Goal: Task Accomplishment & Management: Complete application form

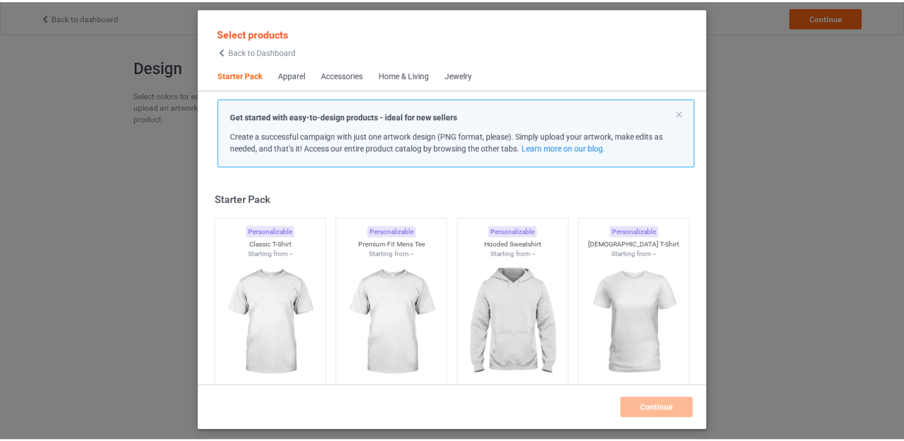
scroll to position [15, 0]
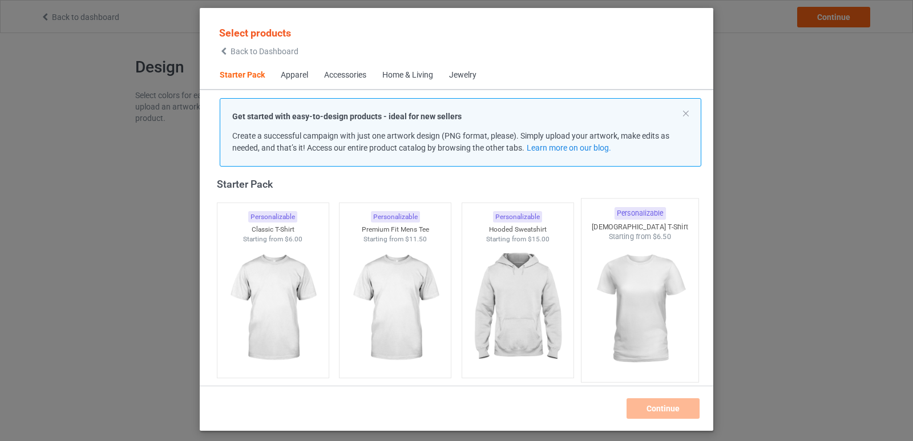
click at [627, 293] on img at bounding box center [639, 309] width 107 height 134
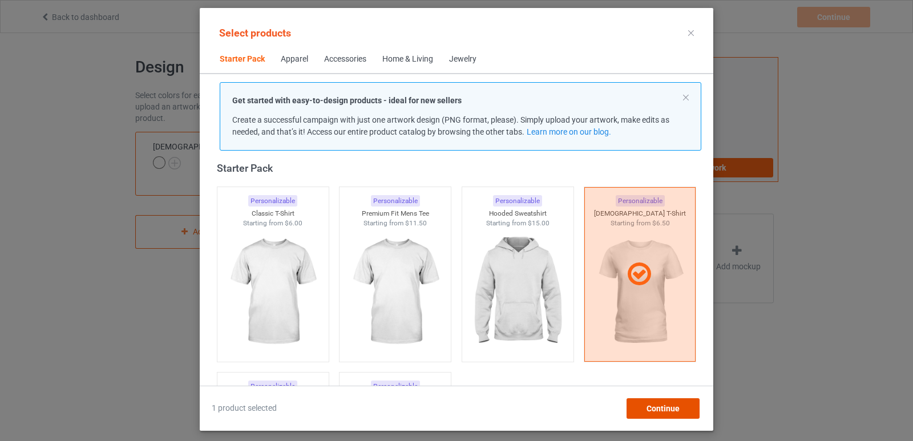
click at [665, 408] on span "Continue" at bounding box center [662, 408] width 33 height 9
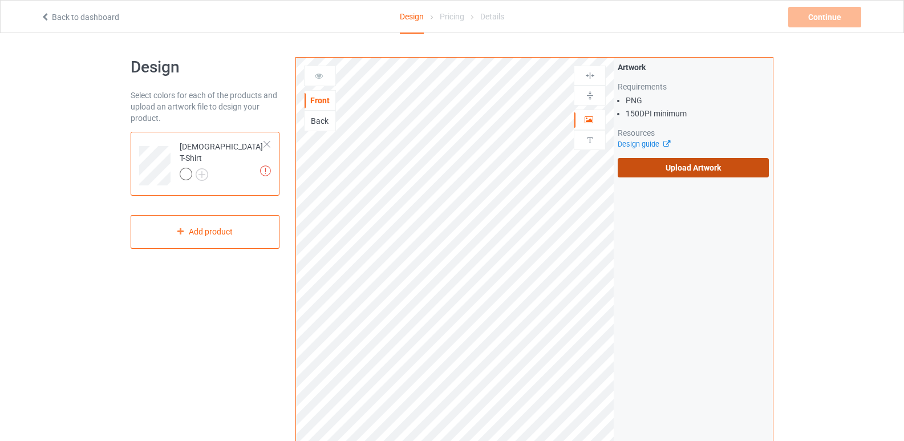
click at [751, 165] on label "Upload Artwork" at bounding box center [693, 167] width 151 height 19
click at [0, 0] on input "Upload Artwork" at bounding box center [0, 0] width 0 height 0
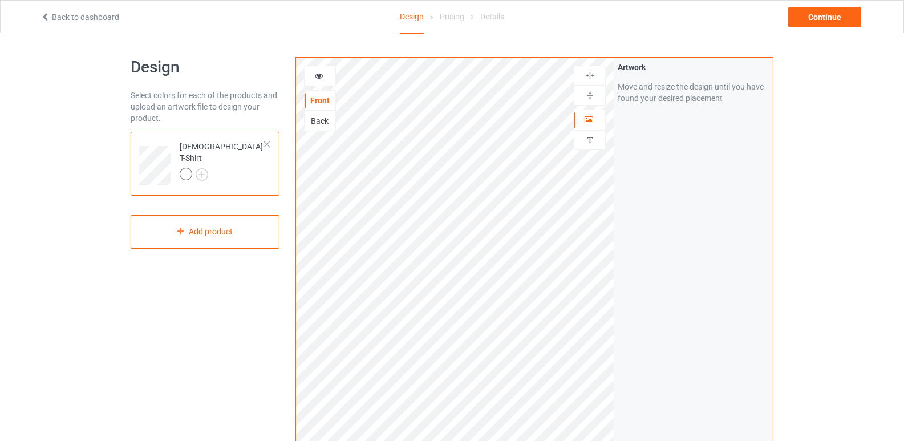
click at [326, 77] on div at bounding box center [320, 75] width 31 height 11
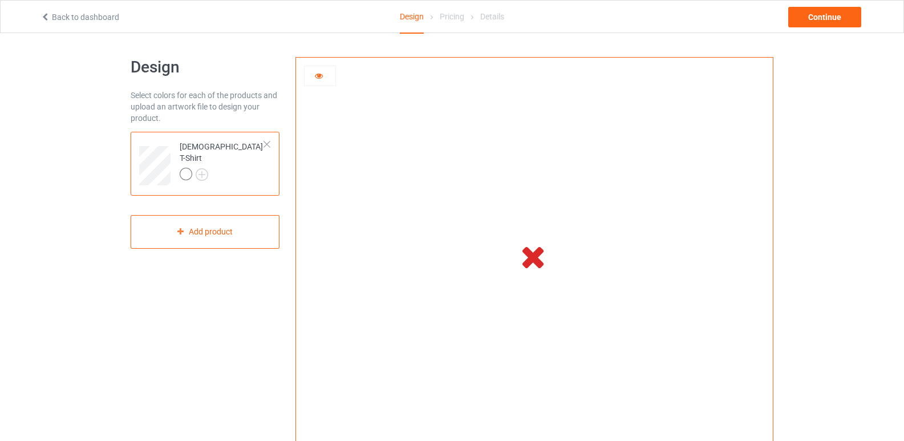
click at [314, 78] on div at bounding box center [320, 75] width 31 height 11
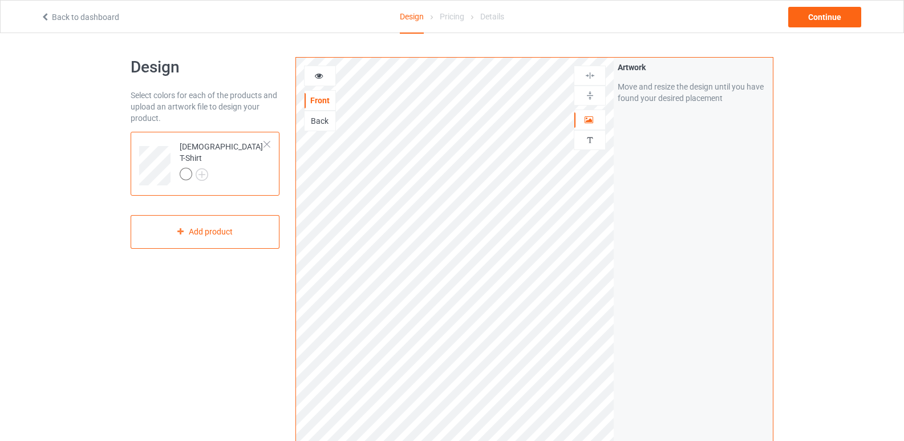
click at [322, 123] on div "Back" at bounding box center [320, 120] width 31 height 11
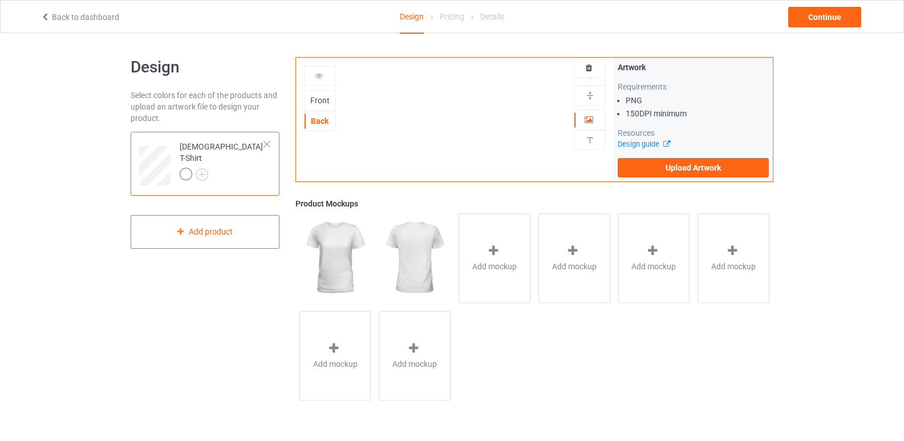
click at [326, 106] on div "Front" at bounding box center [320, 100] width 32 height 21
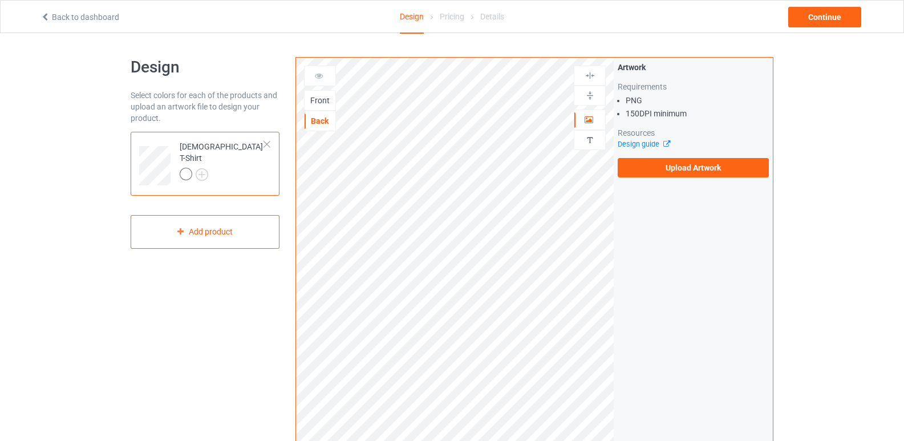
click at [329, 73] on div at bounding box center [320, 75] width 31 height 11
click at [321, 72] on icon at bounding box center [319, 74] width 10 height 8
click at [318, 73] on icon at bounding box center [319, 74] width 10 height 8
click at [319, 80] on div at bounding box center [320, 75] width 31 height 11
click at [321, 84] on div at bounding box center [320, 76] width 32 height 21
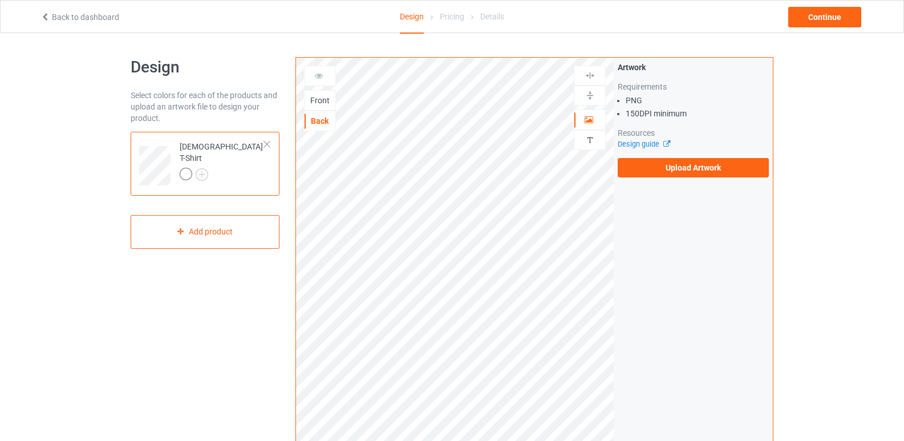
click at [305, 112] on div at bounding box center [305, 120] width 1 height 19
click at [327, 99] on div "Front" at bounding box center [320, 100] width 31 height 11
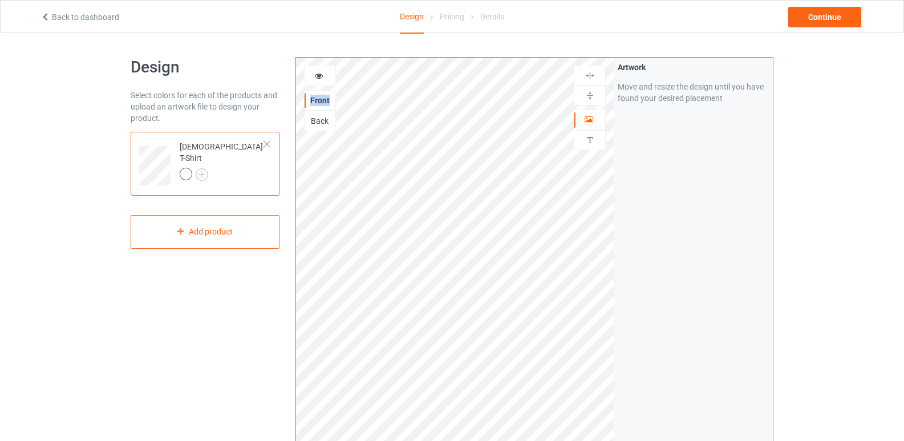
click at [327, 99] on div "Front" at bounding box center [320, 100] width 31 height 11
click at [316, 81] on div at bounding box center [320, 75] width 31 height 11
click at [319, 69] on div at bounding box center [320, 76] width 32 height 21
click at [317, 77] on icon at bounding box center [319, 74] width 10 height 8
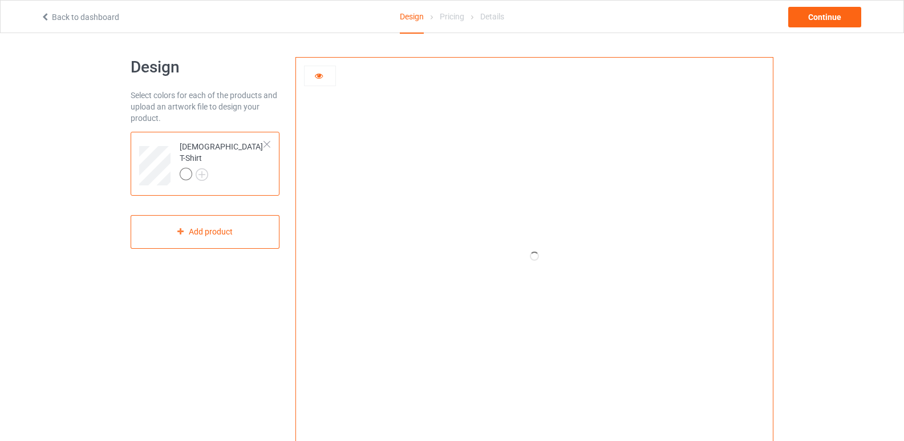
click at [317, 77] on icon at bounding box center [319, 74] width 10 height 8
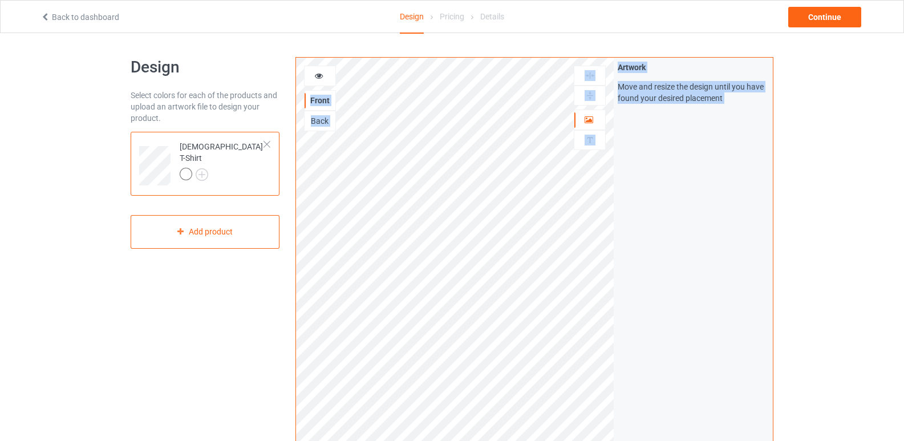
click at [317, 77] on icon at bounding box center [319, 74] width 10 height 8
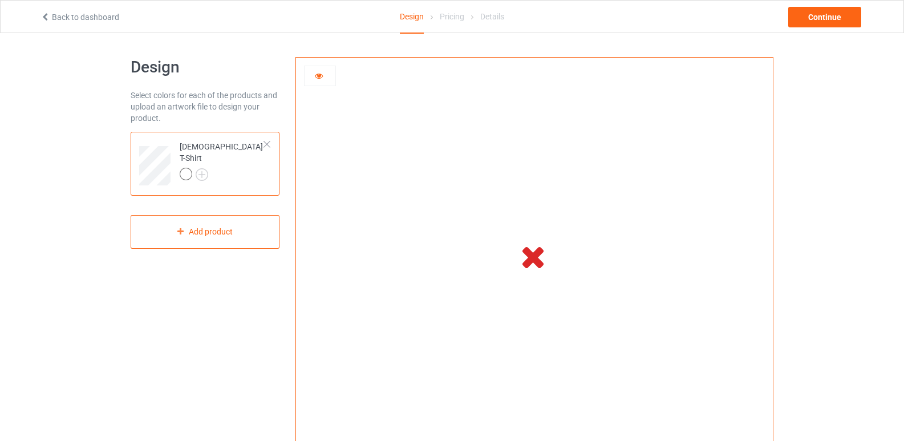
click at [326, 79] on div at bounding box center [320, 75] width 31 height 11
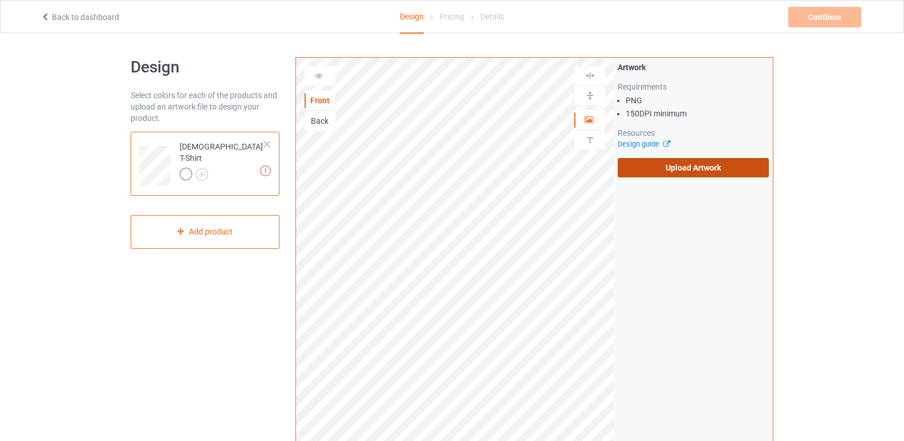
click at [671, 168] on label "Upload Artwork" at bounding box center [693, 167] width 151 height 19
click at [0, 0] on input "Upload Artwork" at bounding box center [0, 0] width 0 height 0
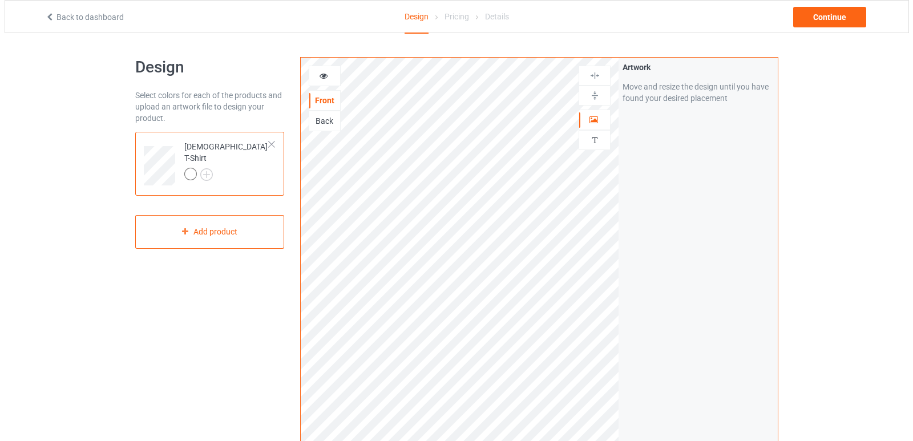
scroll to position [298, 0]
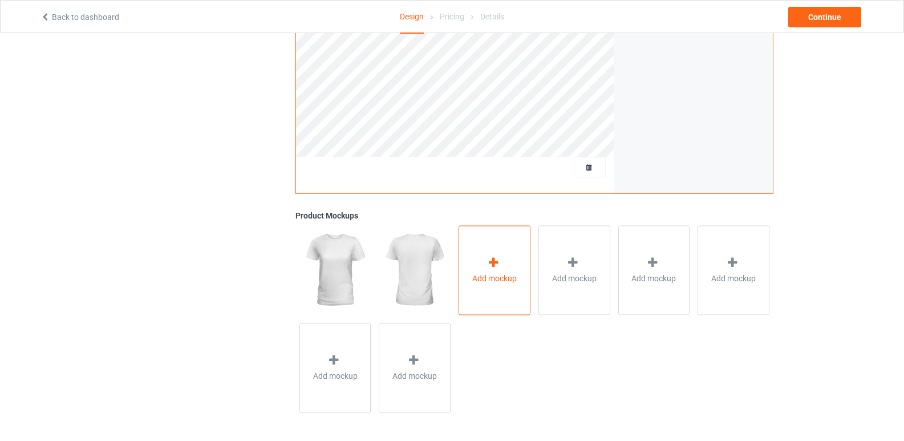
click at [470, 270] on div "Add mockup" at bounding box center [495, 270] width 72 height 90
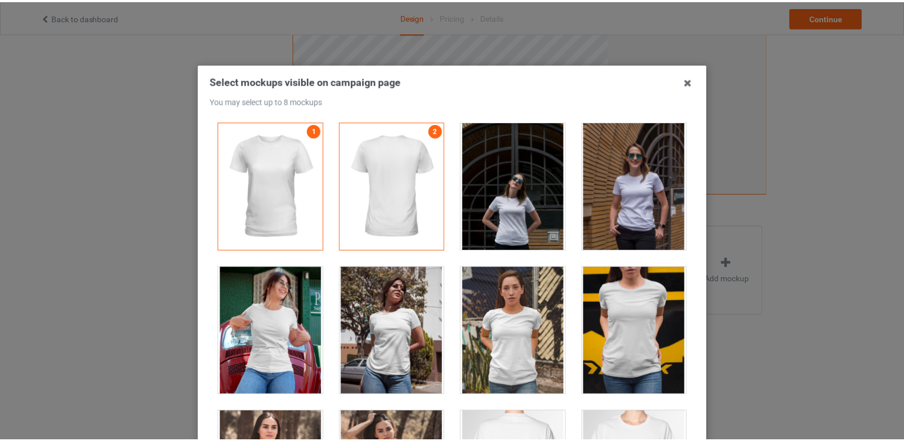
scroll to position [0, 0]
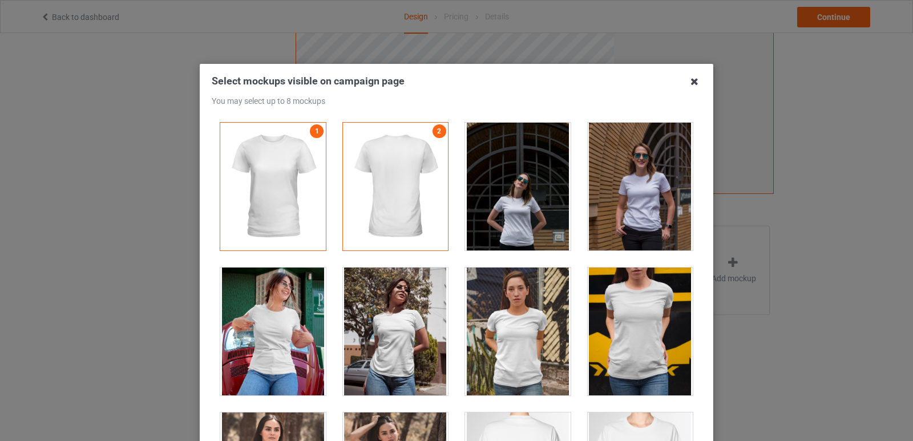
click at [685, 84] on icon at bounding box center [694, 81] width 18 height 18
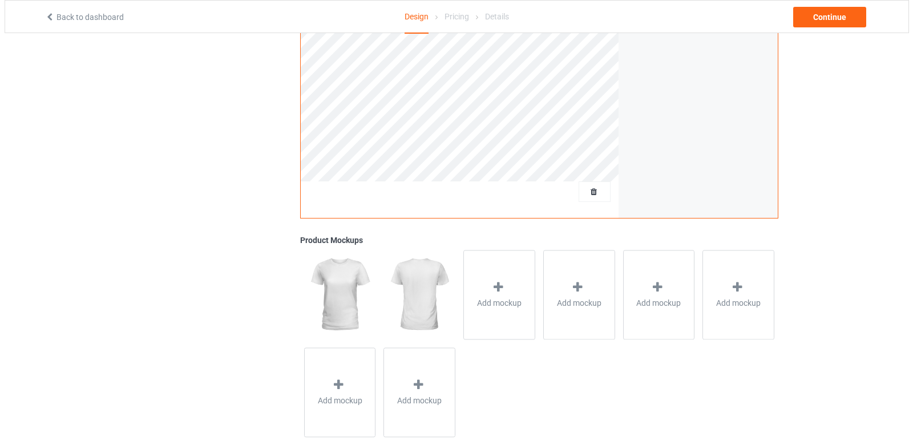
scroll to position [298, 0]
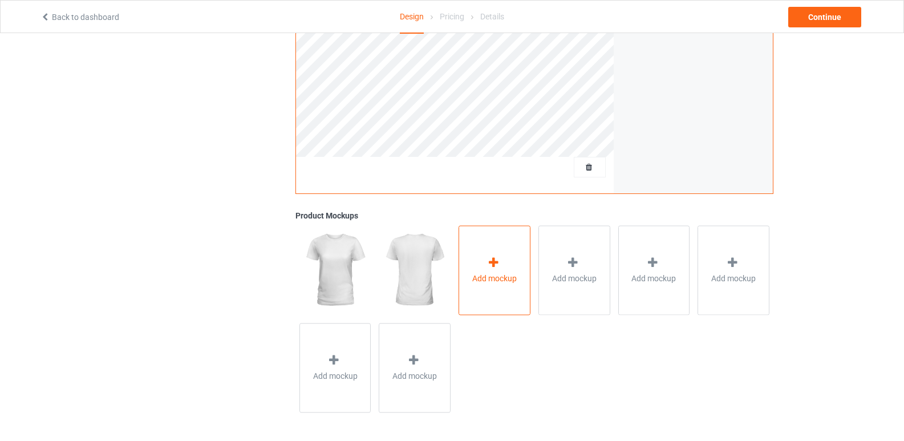
click at [490, 254] on div "Add mockup" at bounding box center [495, 270] width 72 height 90
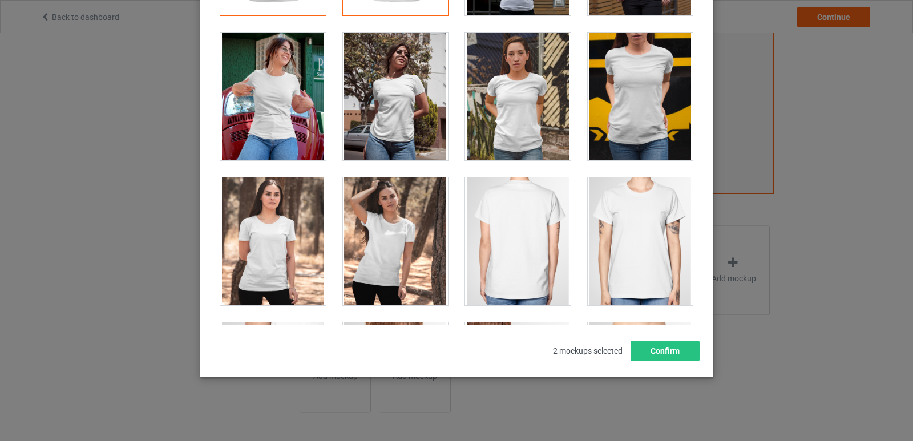
scroll to position [0, 0]
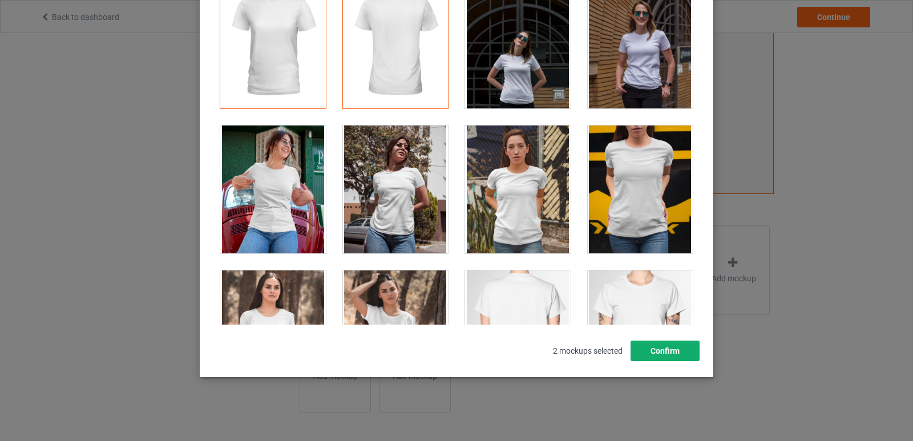
click at [655, 358] on button "Confirm" at bounding box center [664, 351] width 69 height 21
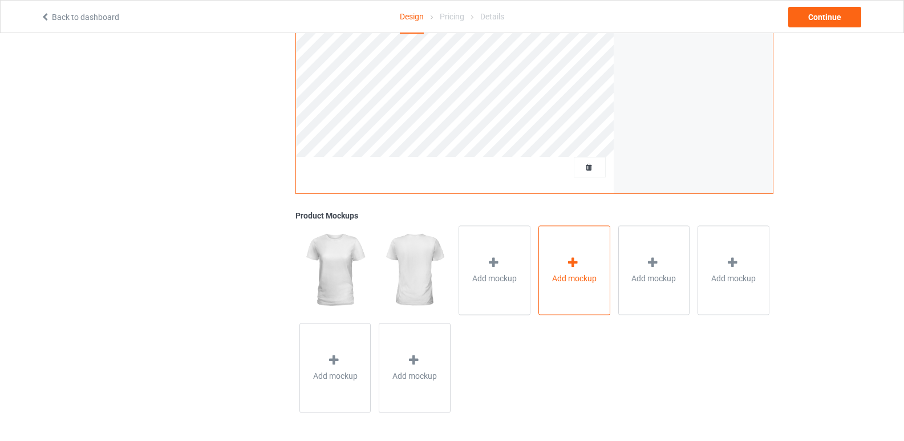
click at [564, 278] on span "Add mockup" at bounding box center [574, 278] width 44 height 11
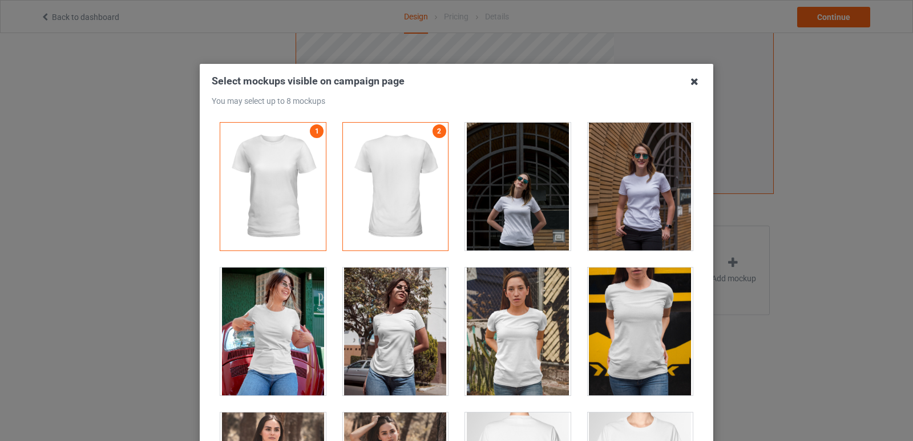
click at [691, 82] on icon at bounding box center [694, 81] width 18 height 18
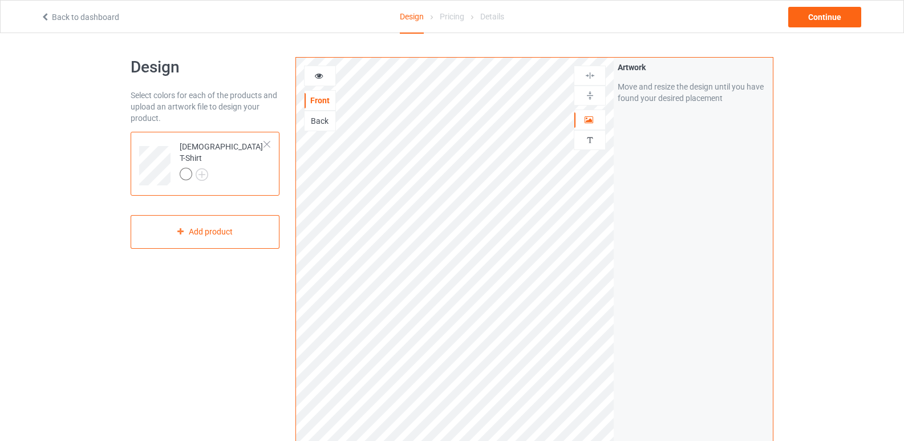
click at [316, 81] on div at bounding box center [320, 75] width 31 height 11
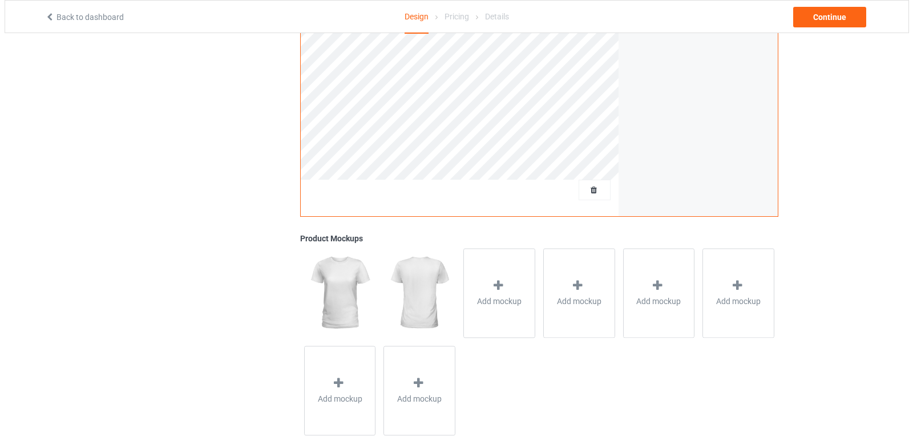
scroll to position [285, 0]
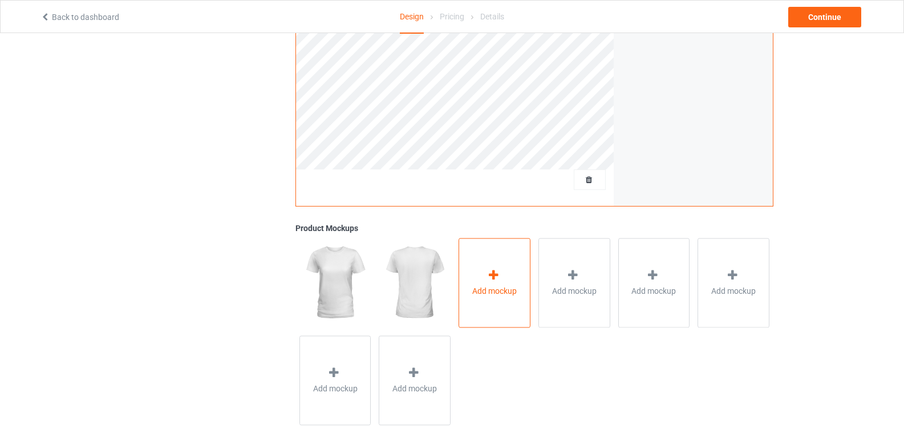
click at [505, 285] on span "Add mockup" at bounding box center [494, 290] width 44 height 11
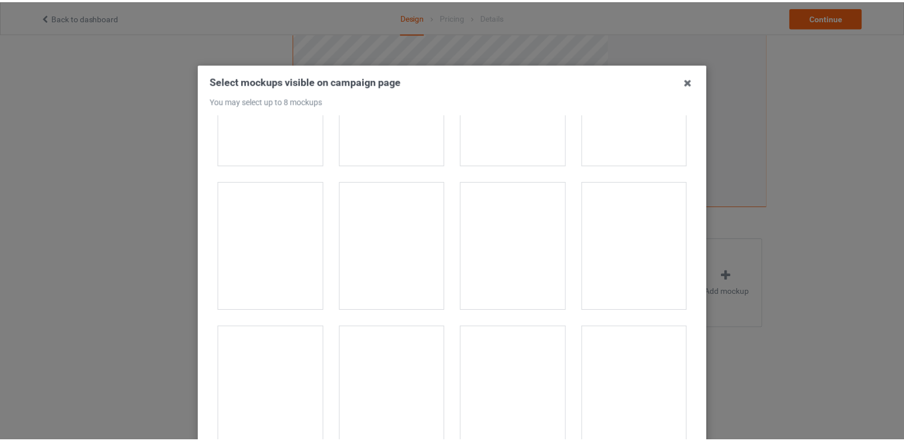
scroll to position [3051, 0]
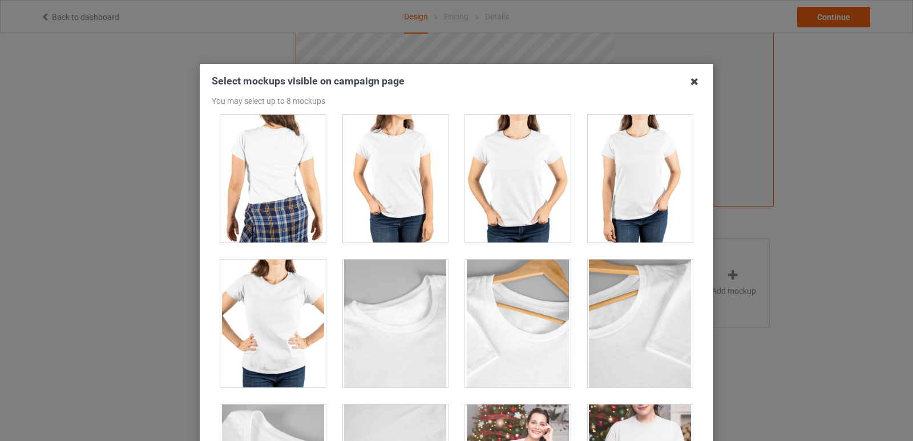
click at [689, 82] on icon at bounding box center [694, 81] width 18 height 18
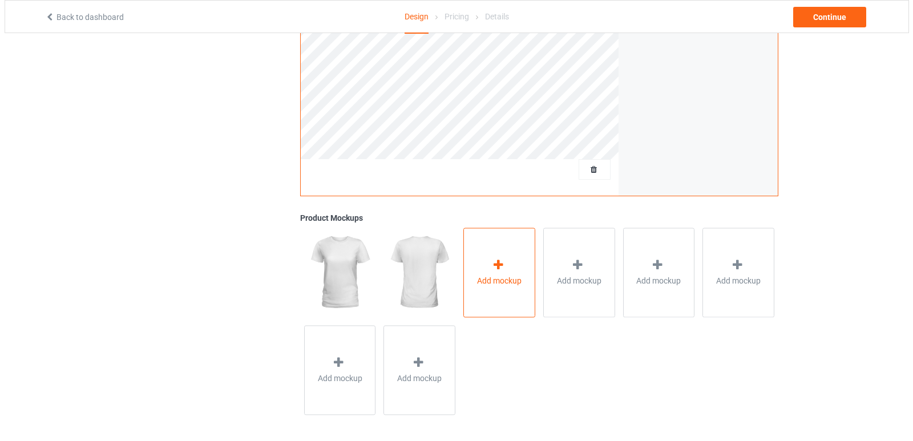
scroll to position [298, 0]
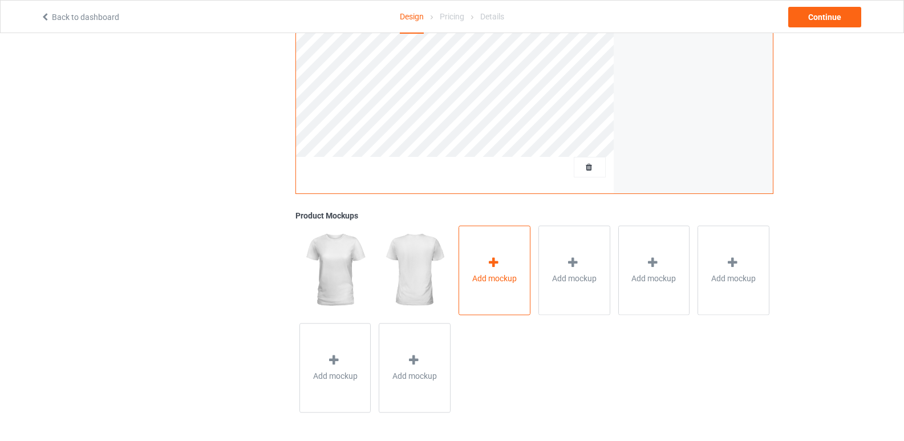
click at [492, 281] on span "Add mockup" at bounding box center [494, 278] width 44 height 11
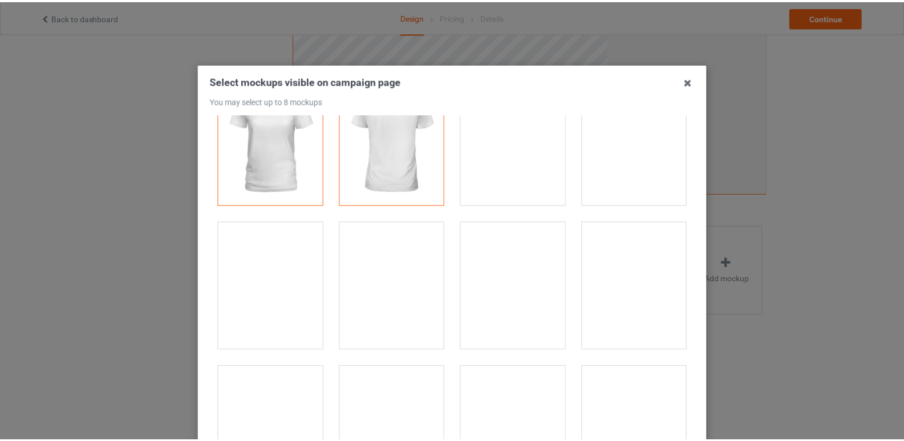
scroll to position [0, 0]
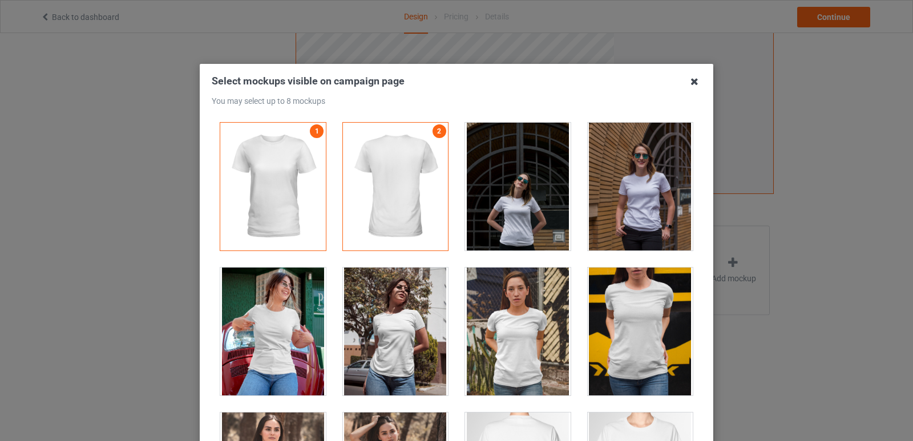
click at [685, 84] on icon at bounding box center [694, 81] width 18 height 18
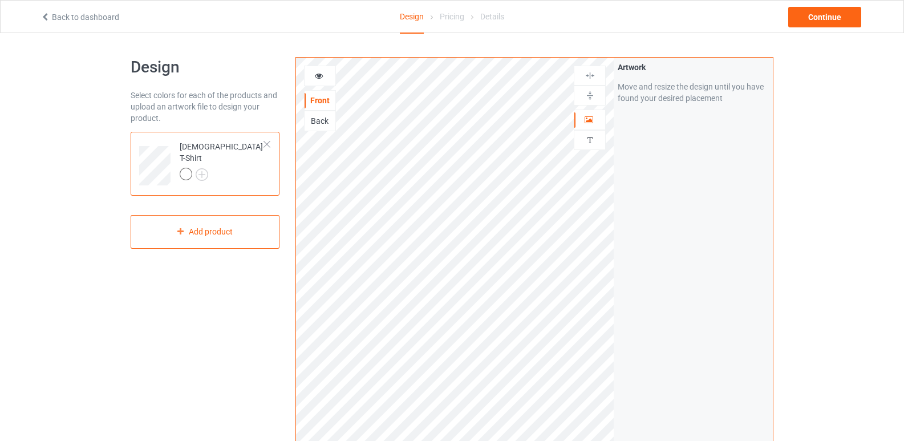
click at [325, 122] on div "Back" at bounding box center [320, 120] width 31 height 11
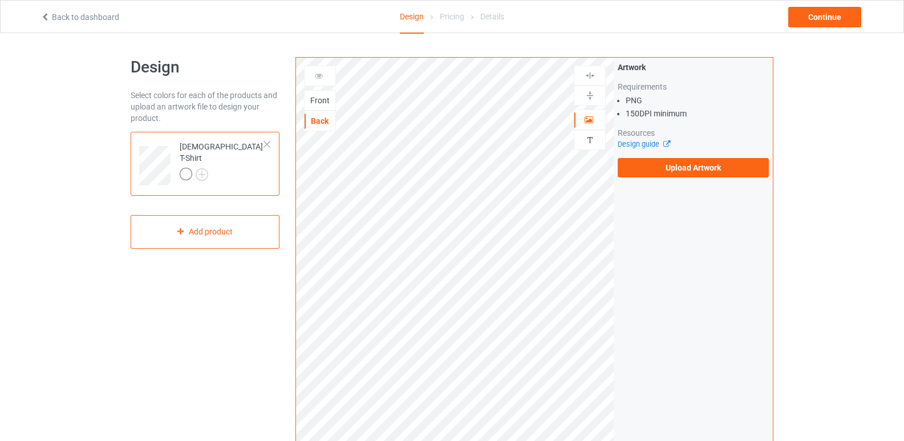
click at [326, 97] on div "Front" at bounding box center [320, 100] width 31 height 11
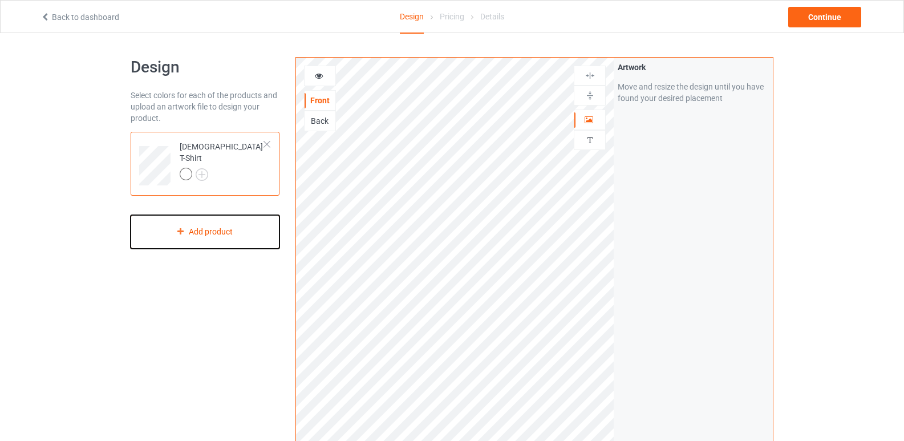
click at [238, 229] on div "Add product" at bounding box center [205, 232] width 149 height 34
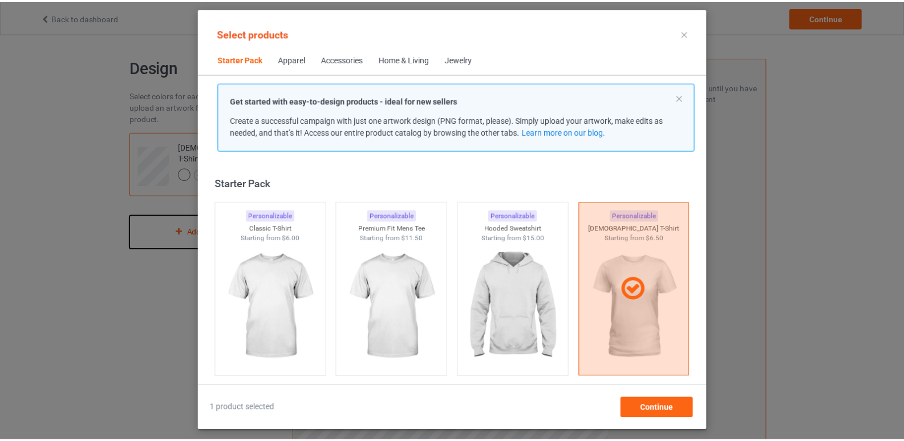
scroll to position [15, 0]
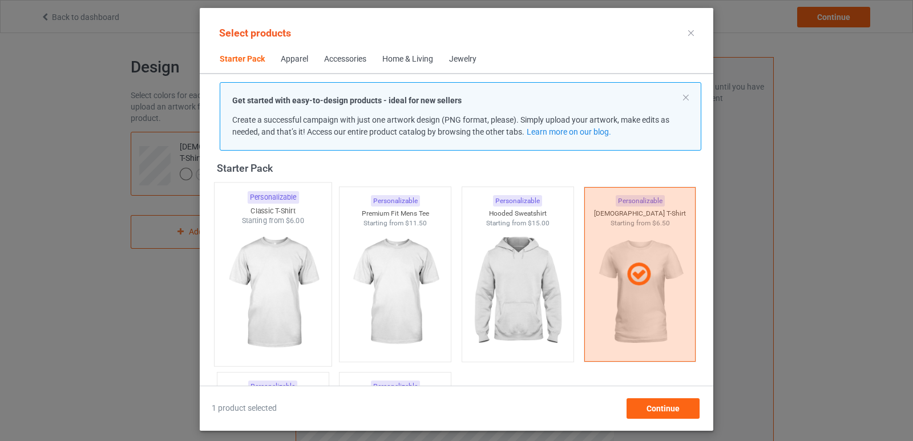
click at [292, 286] on img at bounding box center [272, 293] width 107 height 134
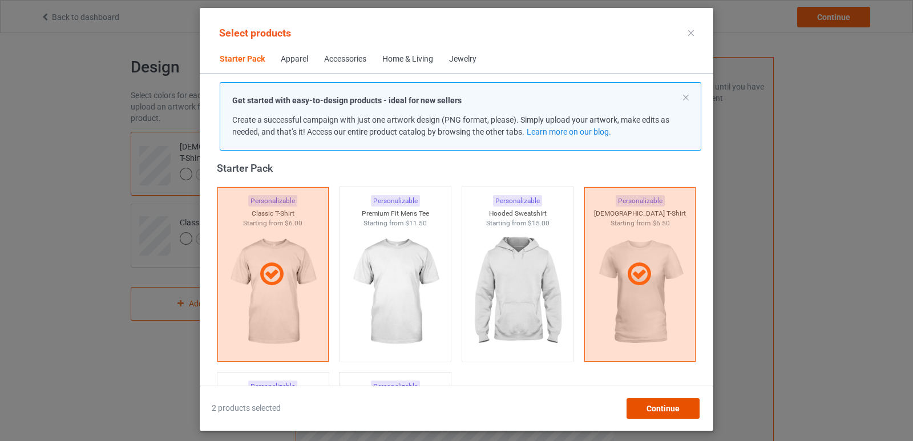
click at [658, 414] on div "Continue" at bounding box center [662, 408] width 73 height 21
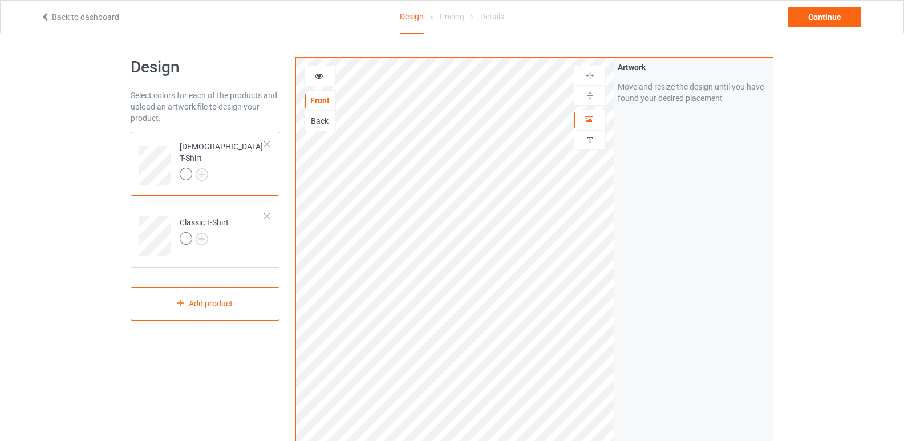
click at [266, 143] on div at bounding box center [267, 144] width 8 height 8
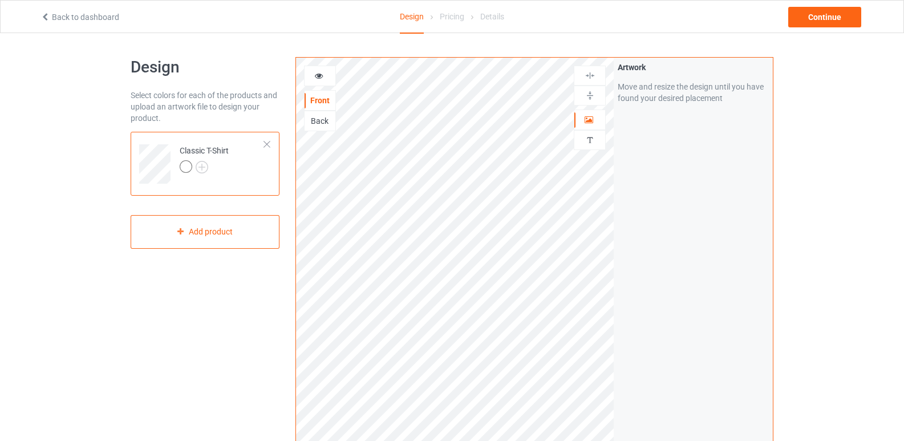
click at [334, 74] on div at bounding box center [320, 75] width 31 height 11
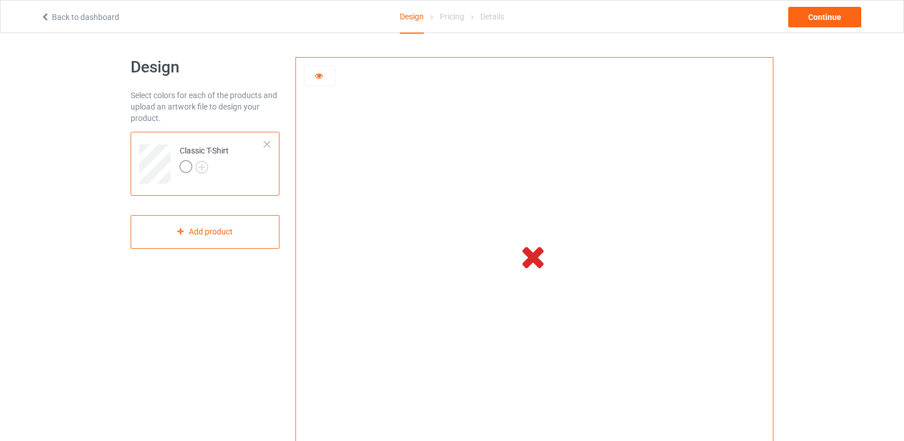
click at [321, 75] on icon at bounding box center [319, 74] width 10 height 8
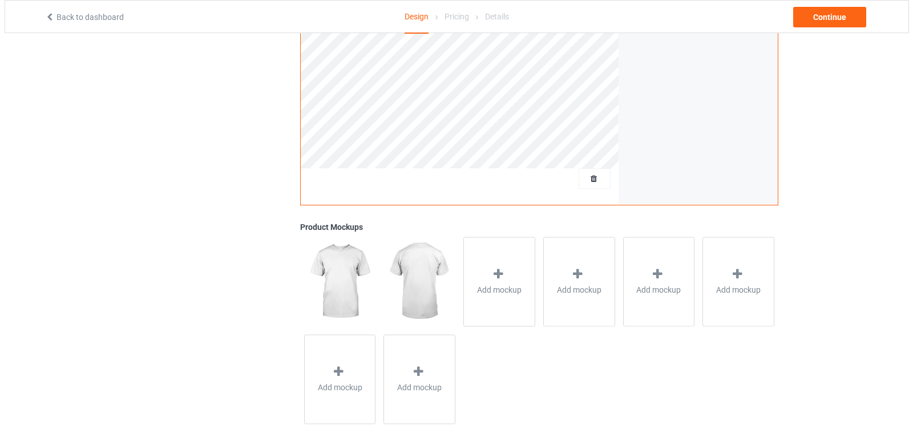
scroll to position [298, 0]
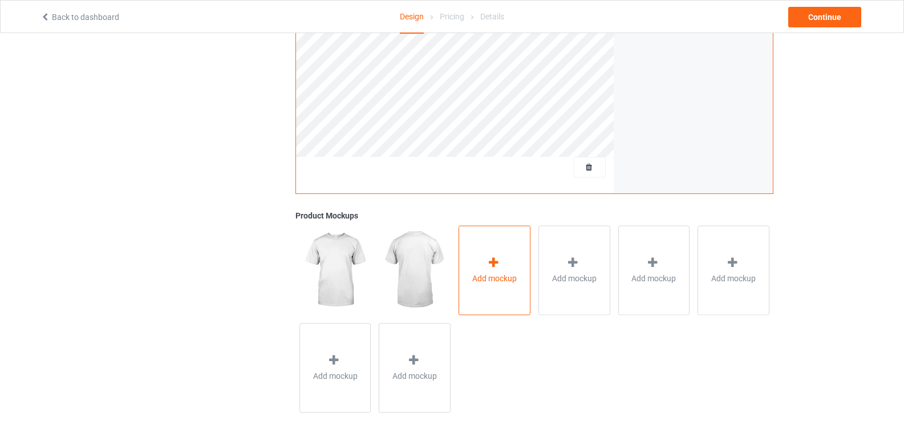
click at [502, 266] on div at bounding box center [495, 264] width 16 height 17
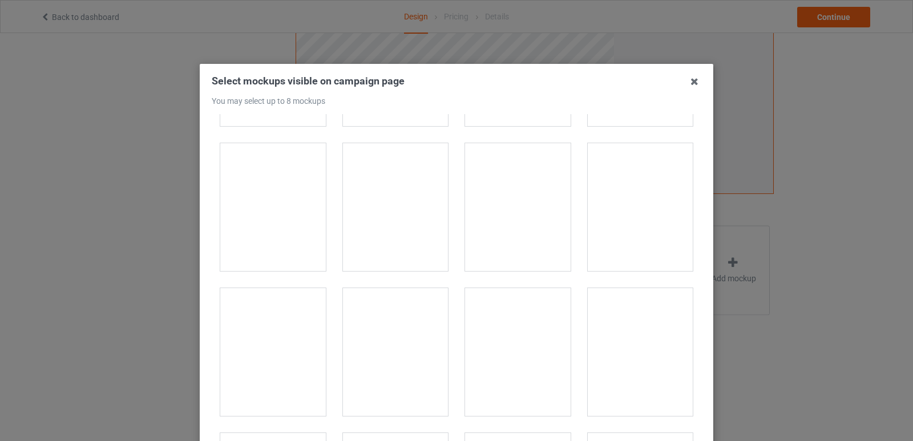
scroll to position [4791, 0]
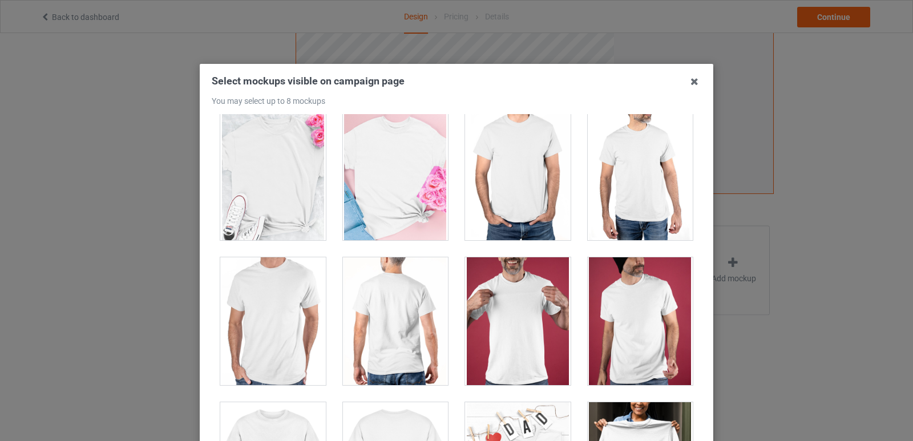
click at [414, 224] on div at bounding box center [396, 176] width 106 height 128
click at [282, 204] on div at bounding box center [273, 176] width 106 height 128
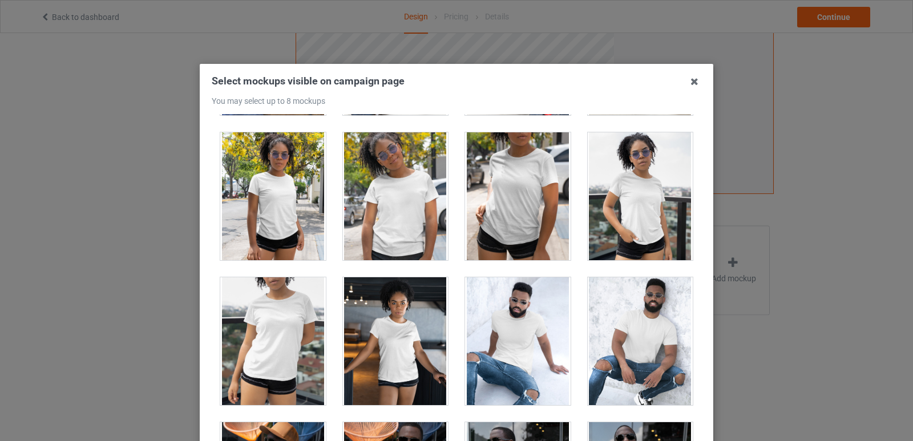
scroll to position [7815, 0]
click at [258, 357] on div at bounding box center [273, 341] width 106 height 128
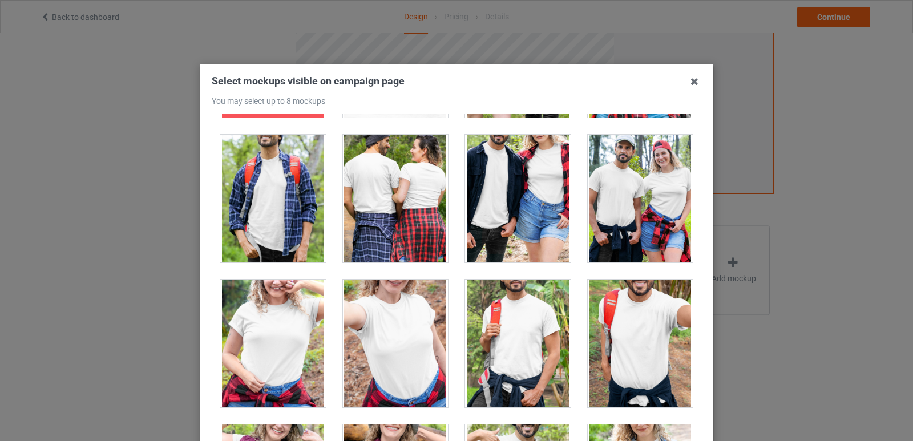
scroll to position [12720, 0]
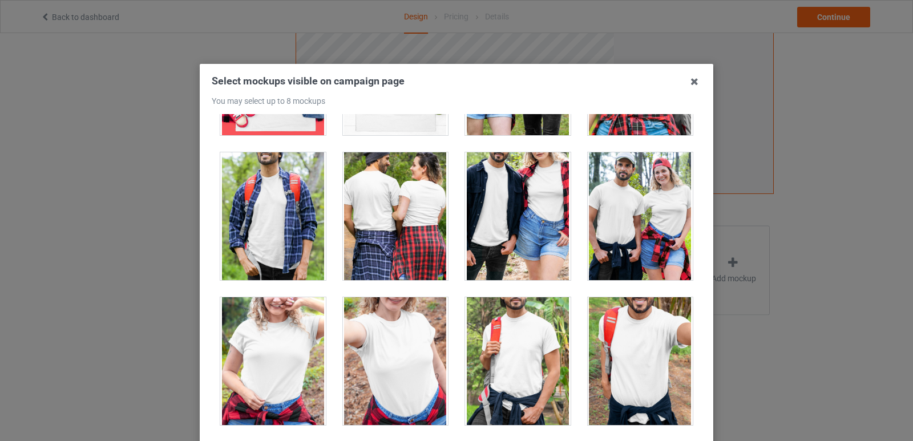
click at [301, 362] on div at bounding box center [273, 361] width 106 height 128
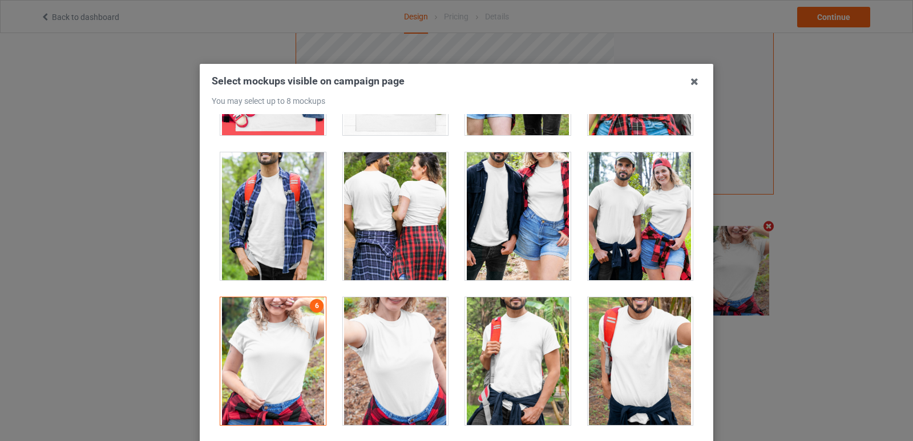
click at [406, 337] on div at bounding box center [396, 361] width 106 height 128
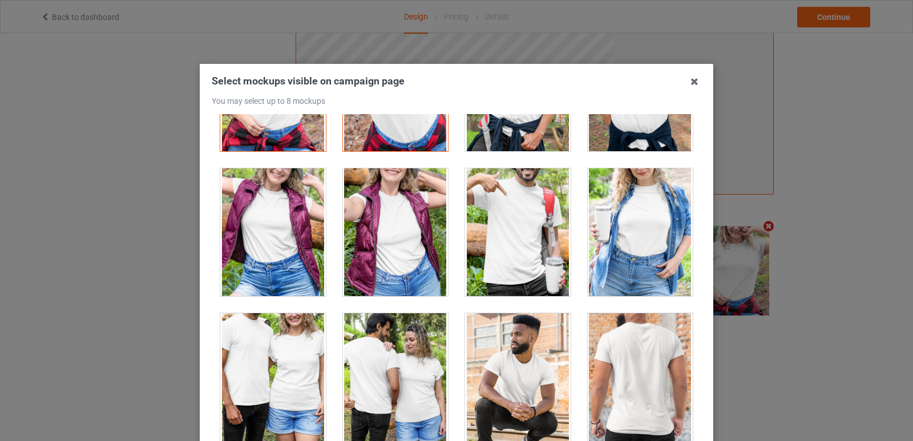
scroll to position [13005, 0]
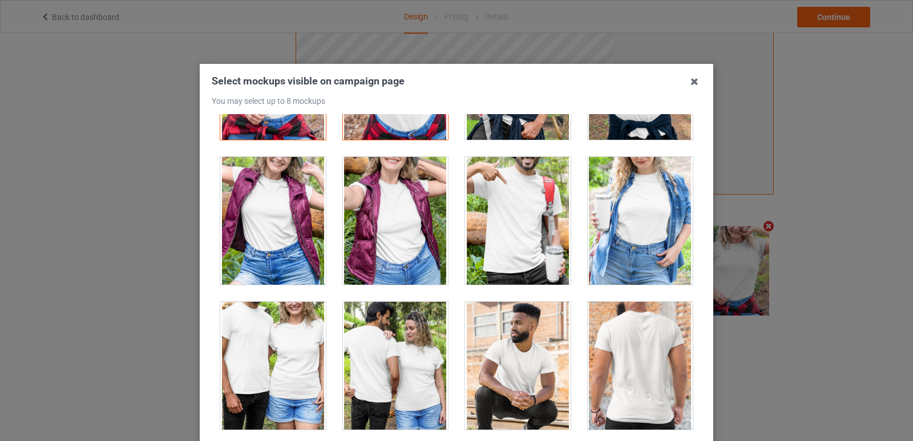
click at [626, 242] on div at bounding box center [641, 221] width 106 height 128
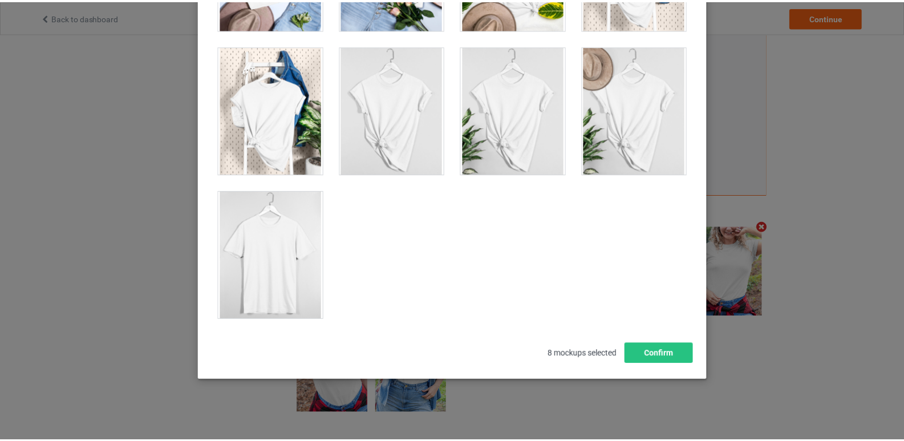
scroll to position [142, 0]
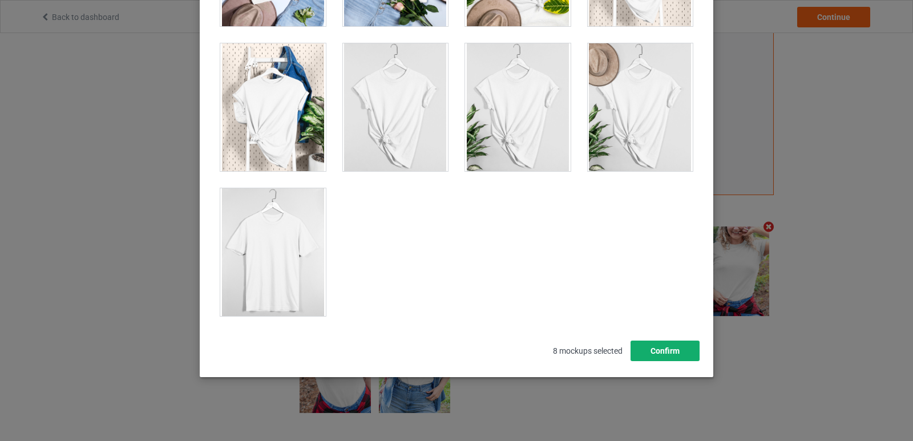
click at [655, 354] on button "Confirm" at bounding box center [664, 351] width 69 height 21
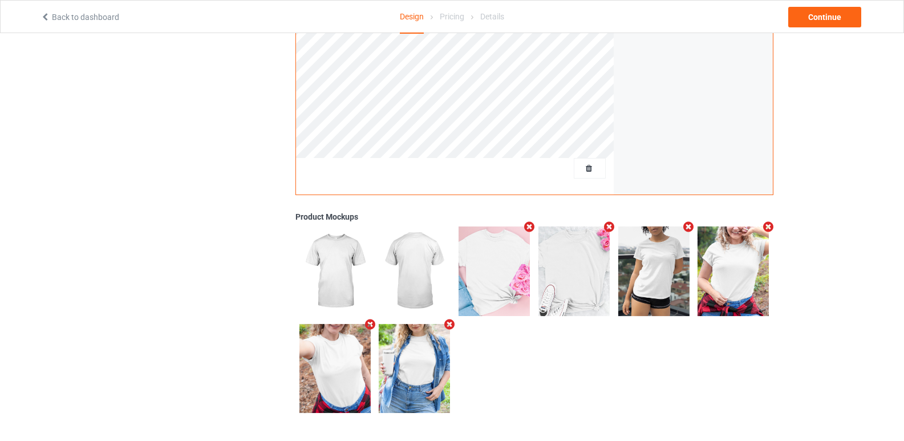
scroll to position [12, 0]
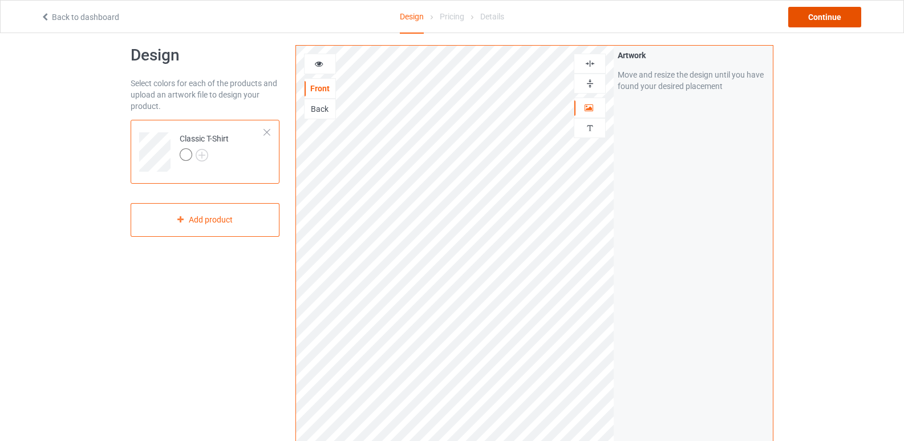
click at [842, 10] on div "Continue" at bounding box center [824, 17] width 73 height 21
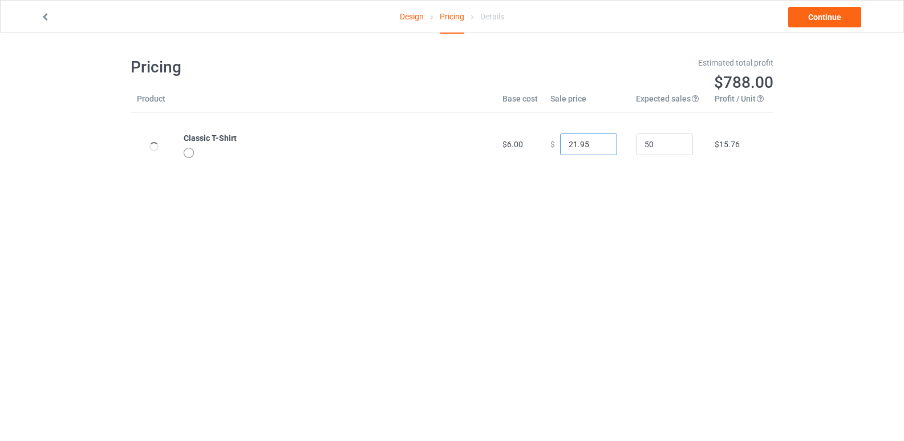
click at [600, 148] on input "21.95" at bounding box center [588, 144] width 57 height 22
click at [600, 148] on input "20.95" at bounding box center [588, 144] width 57 height 22
click at [600, 148] on input "19.95" at bounding box center [588, 144] width 57 height 22
click at [600, 148] on input "18.95" at bounding box center [588, 144] width 57 height 22
click at [600, 148] on input "17.95" at bounding box center [588, 144] width 57 height 22
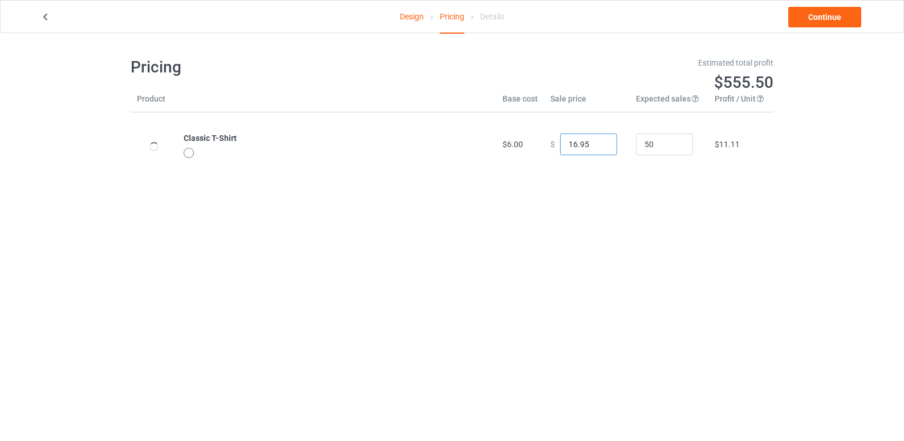
type input "16.95"
click at [600, 148] on input "16.95" at bounding box center [588, 144] width 57 height 22
click at [813, 17] on link "Continue" at bounding box center [824, 17] width 73 height 21
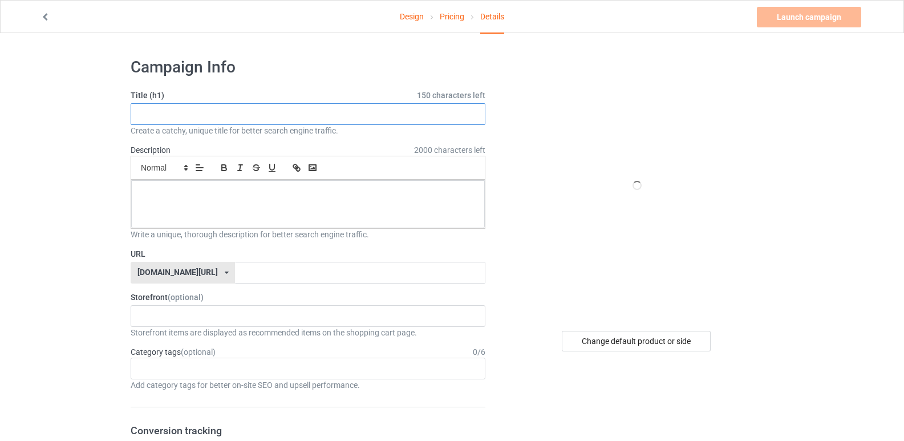
click at [221, 120] on input "text" at bounding box center [308, 114] width 355 height 22
paste input "Cruise Squad 2026, Family Vacation"
type input "Cruise Squad 2026, Family Vacation"
click at [225, 202] on div at bounding box center [308, 204] width 354 height 48
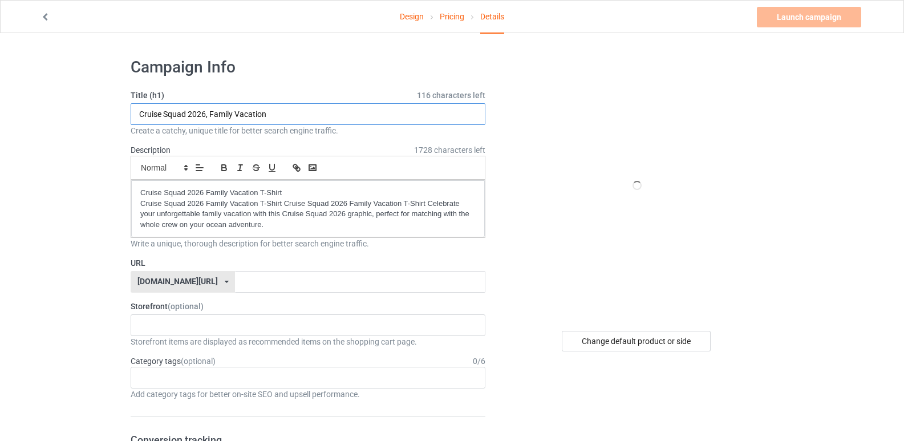
drag, startPoint x: 205, startPoint y: 112, endPoint x: 124, endPoint y: 112, distance: 81.0
click at [235, 282] on input "text" at bounding box center [360, 282] width 250 height 22
paste input "Cruise Squad 2026"
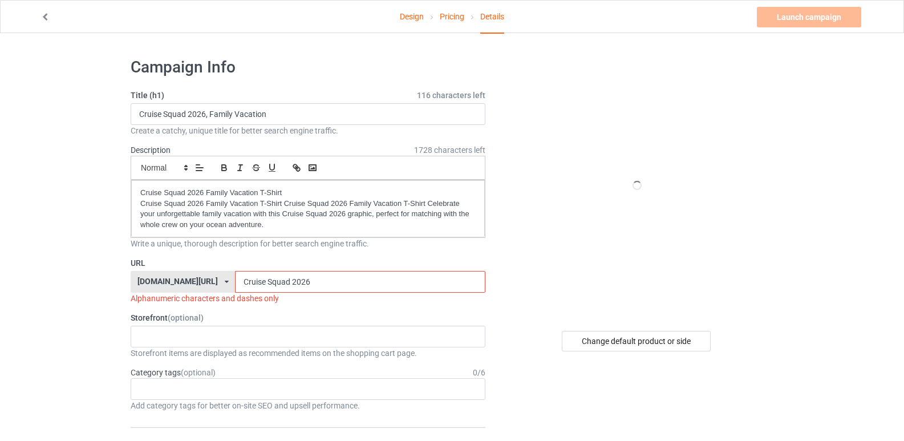
click at [263, 280] on input "Cruise Squad 2026" at bounding box center [360, 282] width 250 height 22
click at [262, 281] on input "Cruise Squad 2026" at bounding box center [360, 282] width 250 height 22
click at [238, 281] on input "Cruise Squad2026" at bounding box center [360, 282] width 250 height 22
click at [236, 277] on input "Cruise Squad2026" at bounding box center [360, 282] width 250 height 22
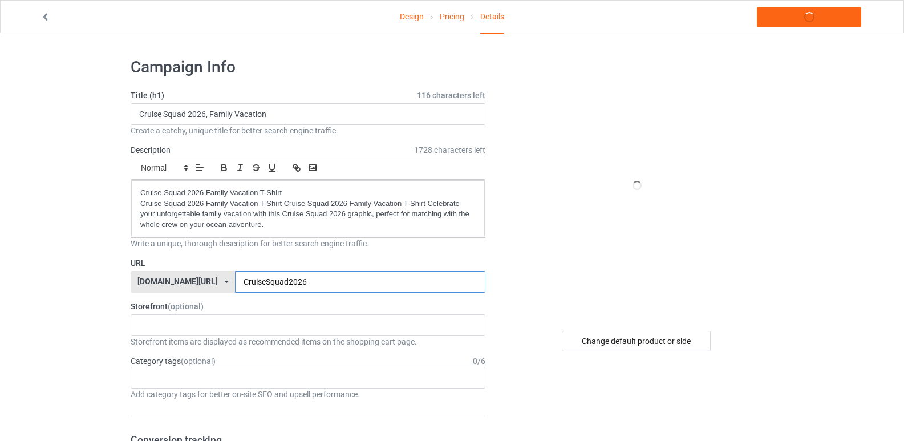
click at [306, 274] on input "CruiseSquad2026" at bounding box center [360, 282] width 250 height 22
click at [322, 305] on label "Storefront (optional)" at bounding box center [308, 306] width 355 height 11
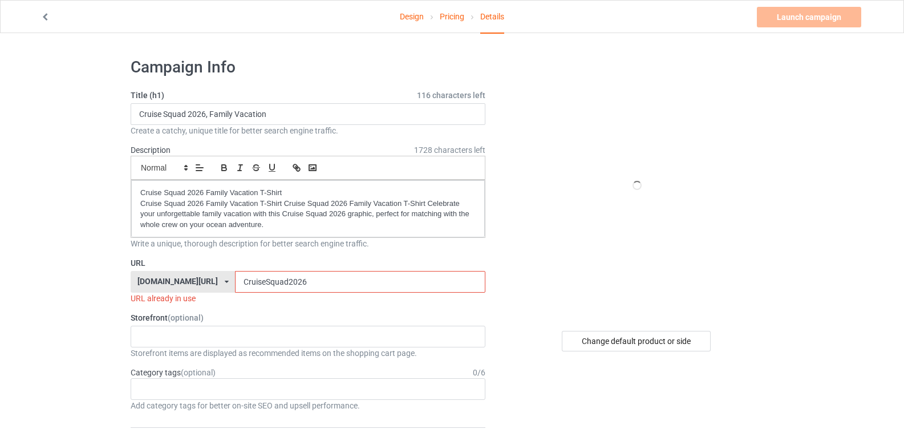
click at [266, 278] on input "CruiseSquad2026" at bounding box center [360, 282] width 250 height 22
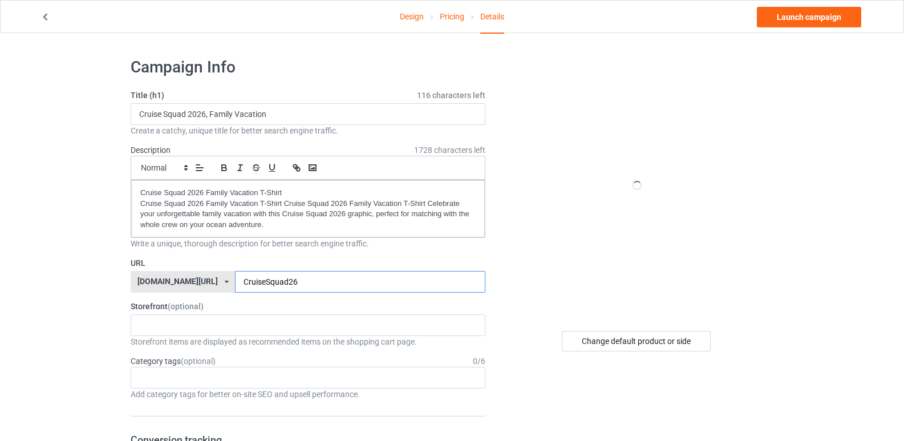
type input "CruiseSquad26"
click at [708, 237] on div at bounding box center [636, 185] width 205 height 257
click at [259, 115] on input "Cruise Squad 2026, Family Vacation" at bounding box center [308, 114] width 355 height 22
click at [137, 323] on div "No result found" at bounding box center [308, 325] width 355 height 22
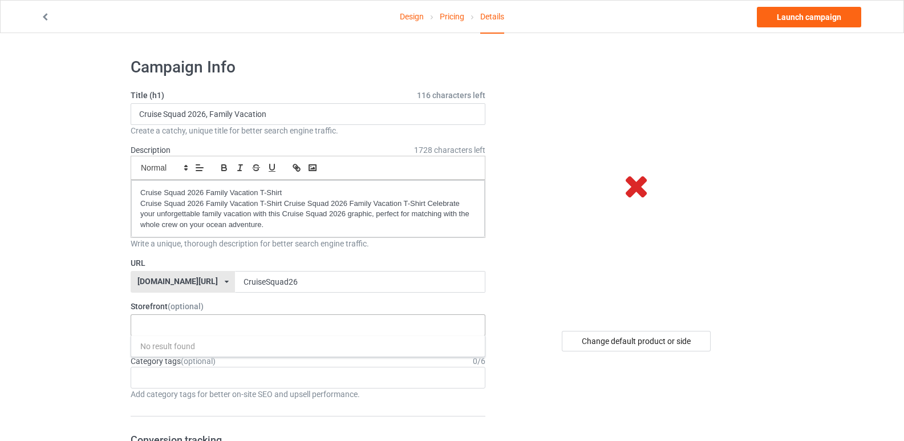
paste input "Vacation"
drag, startPoint x: 190, startPoint y: 318, endPoint x: 90, endPoint y: 318, distance: 99.8
click at [224, 110] on input "Cruise Squad 2026, Family Vacation" at bounding box center [308, 114] width 355 height 22
click at [224, 111] on input "Cruise Squad 2026, Family Vacation" at bounding box center [308, 114] width 355 height 22
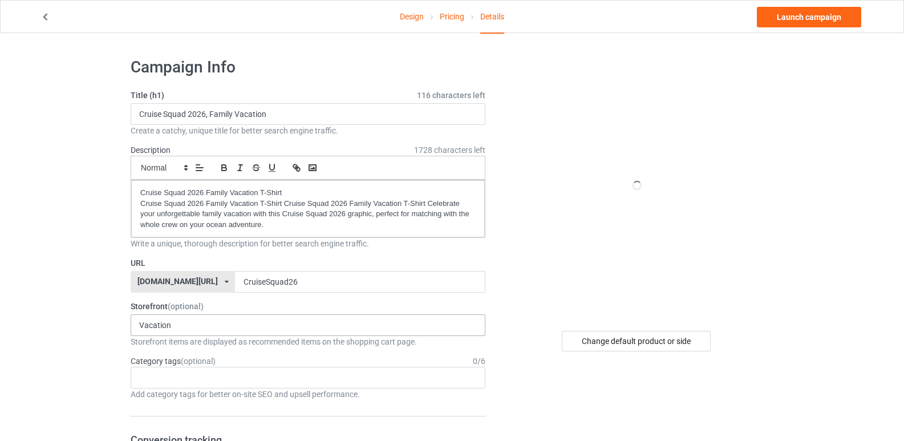
click at [226, 319] on div "Vacation No result found" at bounding box center [308, 325] width 355 height 22
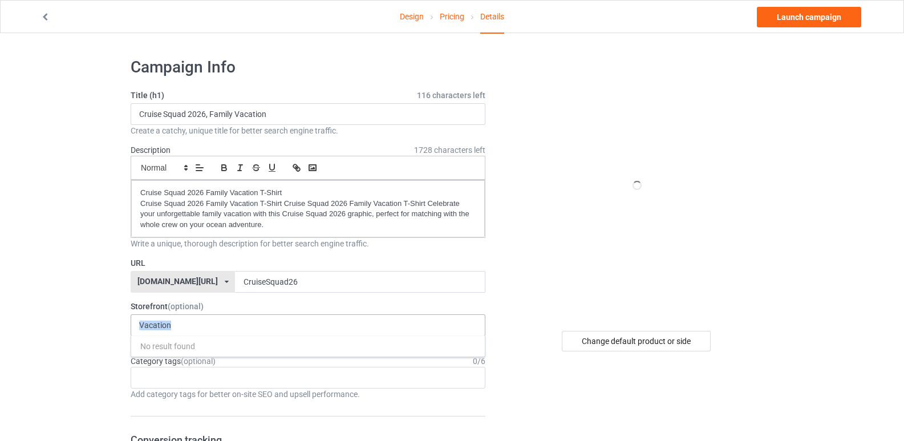
click at [226, 319] on div "Vacation No result found" at bounding box center [308, 325] width 355 height 22
drag, startPoint x: 226, startPoint y: 319, endPoint x: 0, endPoint y: 320, distance: 226.5
click at [186, 324] on div "Vacation No result found" at bounding box center [308, 325] width 355 height 22
drag, startPoint x: 186, startPoint y: 324, endPoint x: 141, endPoint y: 322, distance: 45.1
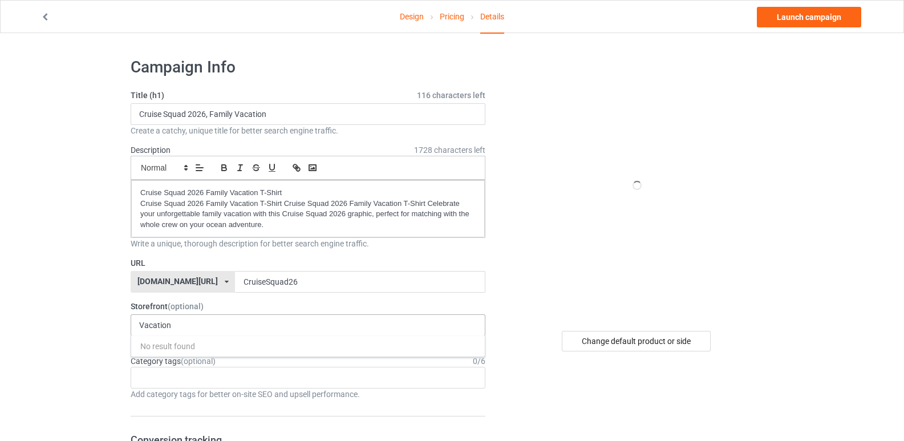
click at [141, 322] on div "Vacation No result found" at bounding box center [308, 325] width 355 height 22
click at [141, 322] on input "Vacation" at bounding box center [162, 326] width 46 height 10
paste input "Family"
click at [182, 327] on div "Family No result found" at bounding box center [308, 325] width 355 height 22
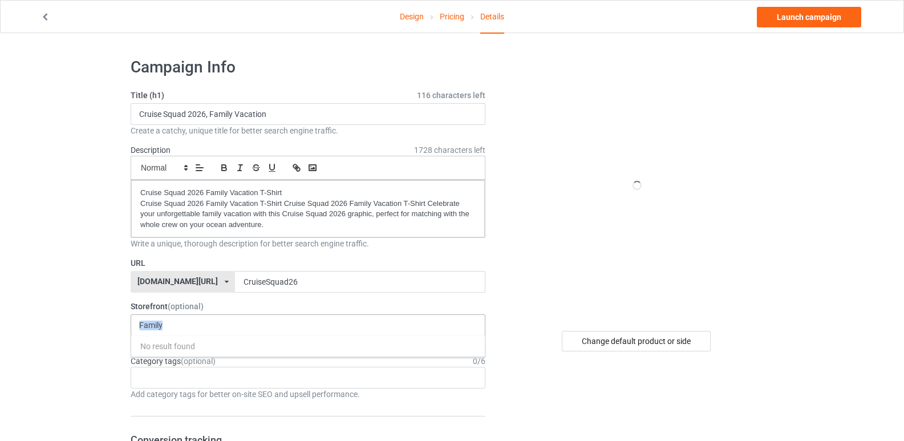
drag, startPoint x: 142, startPoint y: 319, endPoint x: 133, endPoint y: 317, distance: 8.7
click at [133, 317] on div "Family No result found" at bounding box center [308, 325] width 355 height 22
click at [204, 330] on div "Family No result found" at bounding box center [308, 325] width 355 height 22
click at [564, 288] on div at bounding box center [636, 185] width 205 height 257
click at [281, 319] on div "Family No result found" at bounding box center [308, 325] width 355 height 22
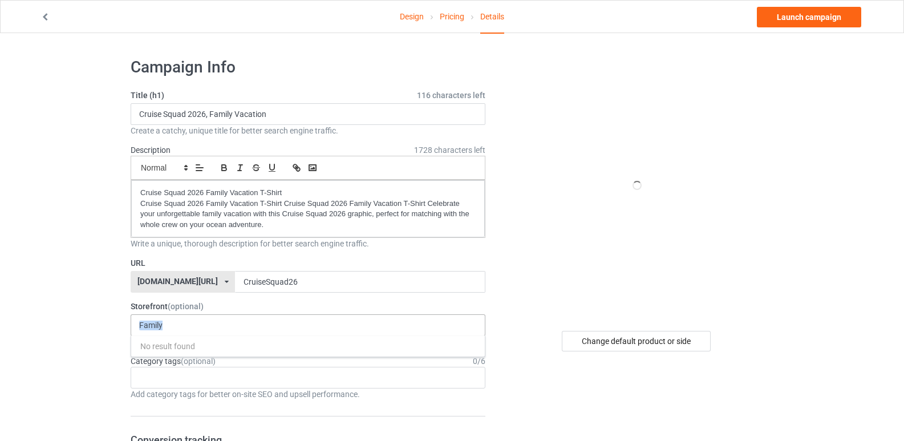
click at [281, 319] on div "Family No result found" at bounding box center [308, 325] width 355 height 22
drag, startPoint x: 280, startPoint y: 309, endPoint x: 0, endPoint y: 348, distance: 282.2
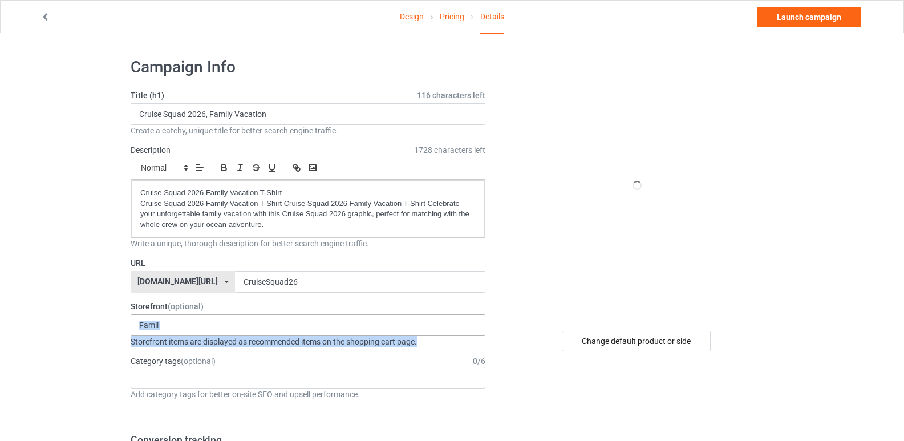
click at [196, 330] on div "Famil No result found" at bounding box center [308, 325] width 355 height 22
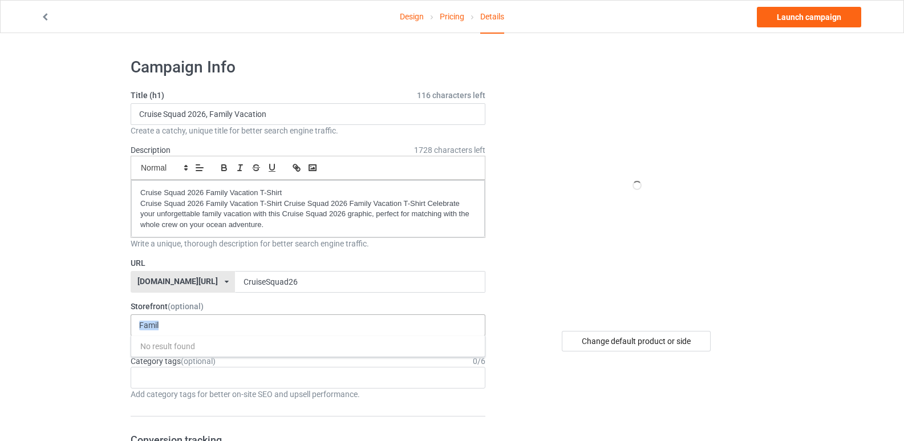
click at [196, 330] on div "Famil No result found" at bounding box center [308, 325] width 355 height 22
type input "F"
click at [181, 379] on div "Age > 1-19 > 1 Age > 1-12 Months > 1 Month Age > 1-12 Months Age > 1-19 Age > 1…" at bounding box center [308, 378] width 355 height 22
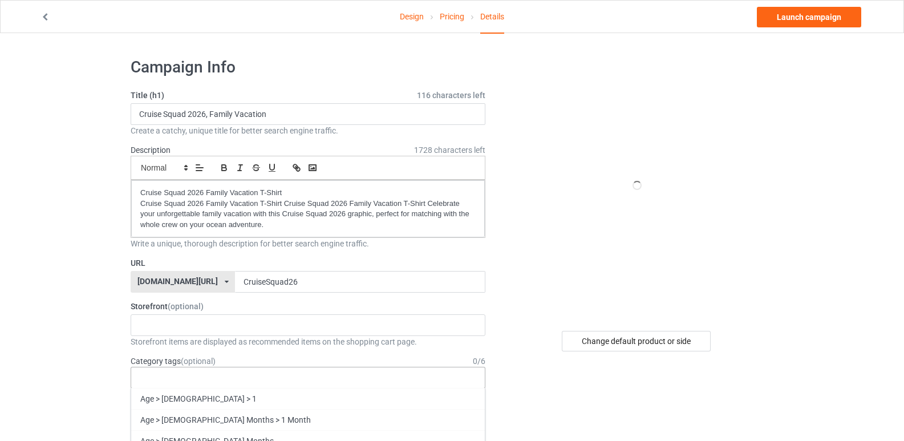
paste input "Family"
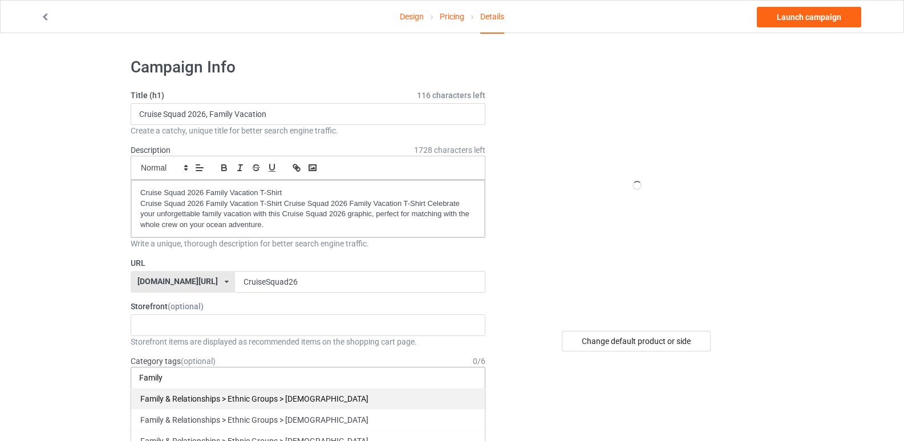
type input "Family"
click at [196, 402] on div "Family & Relationships > Ethnic Groups > African" at bounding box center [308, 398] width 354 height 21
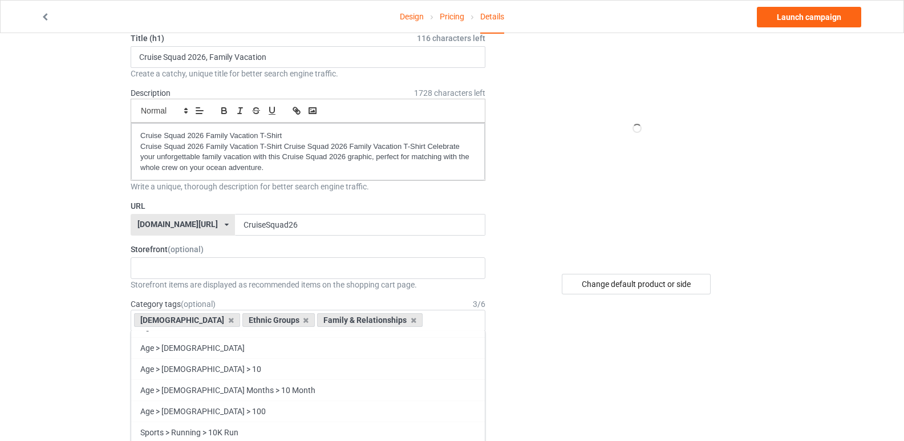
scroll to position [114, 0]
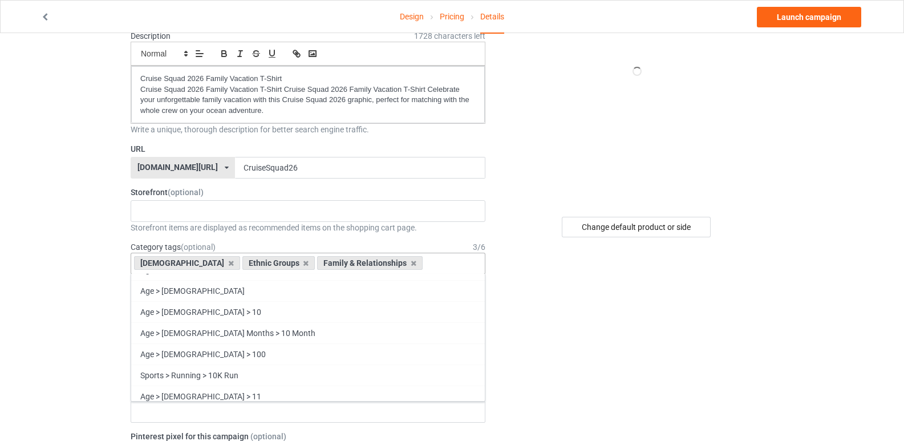
click at [356, 258] on div "Family & Relationships" at bounding box center [370, 263] width 106 height 14
click at [357, 261] on div "Family & Relationships" at bounding box center [370, 263] width 106 height 14
click at [411, 261] on icon at bounding box center [414, 263] width 6 height 7
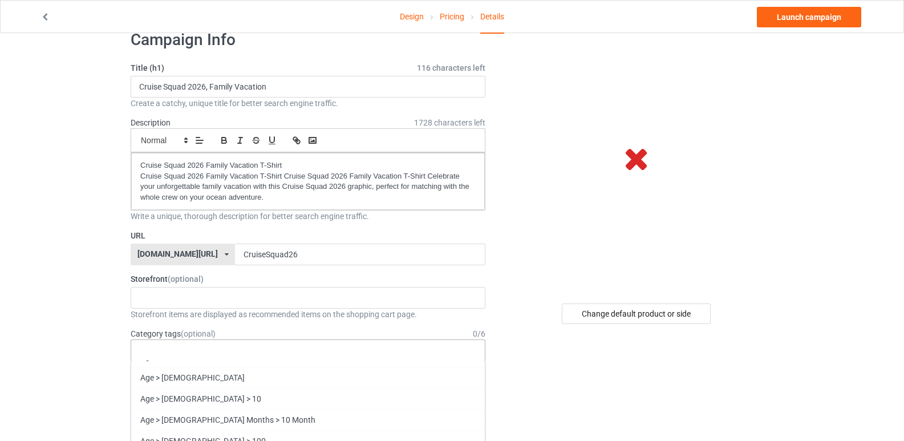
scroll to position [0, 0]
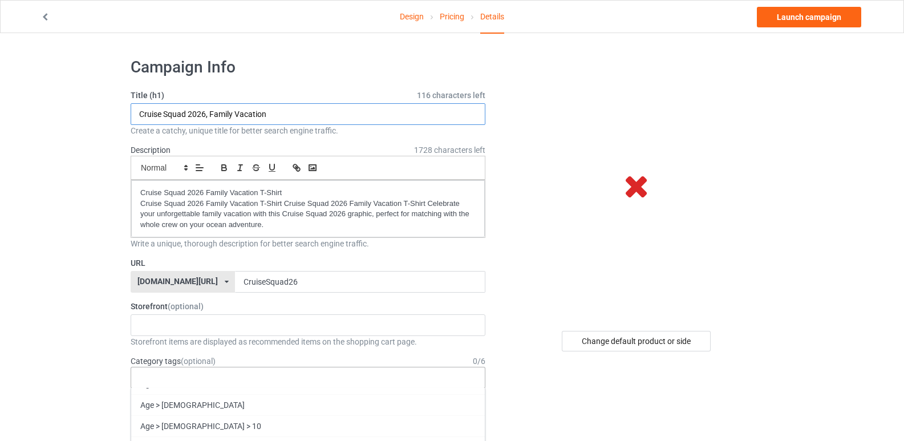
click at [261, 114] on input "Cruise Squad 2026, Family Vacation" at bounding box center [308, 114] width 355 height 22
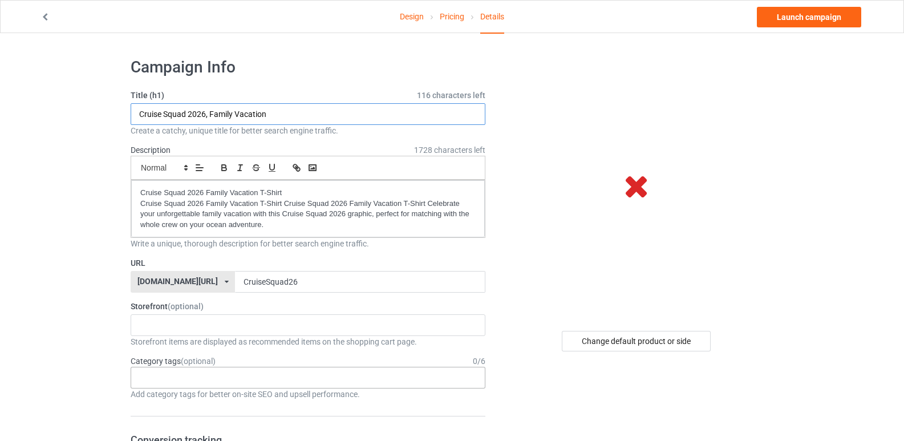
click at [261, 114] on input "Cruise Squad 2026, Family Vacation" at bounding box center [308, 114] width 355 height 22
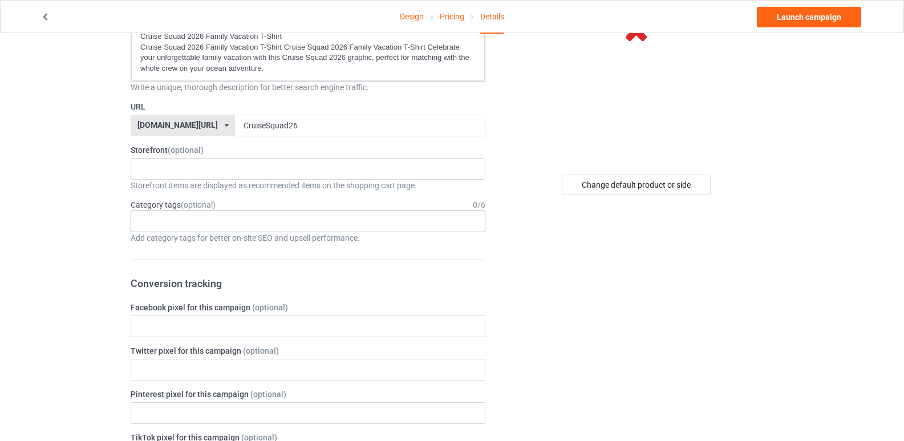
scroll to position [171, 0]
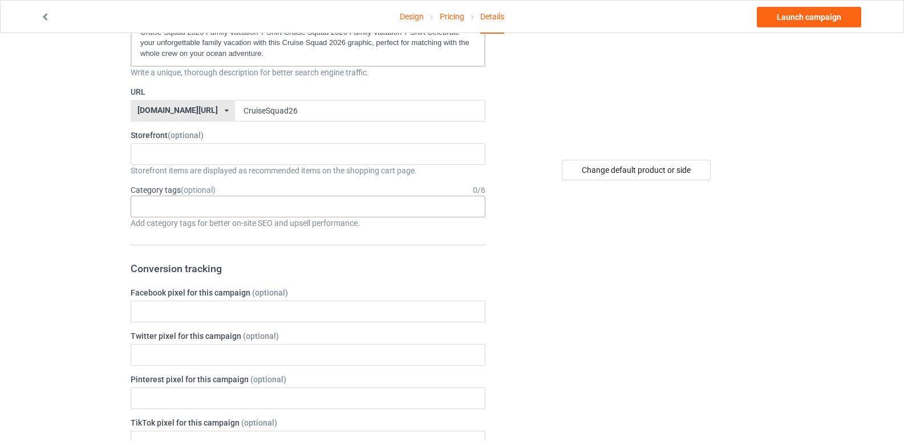
click at [199, 213] on div "Age > 1-19 > 1 Age > 1-12 Months > 1 Month Age > 1-12 Months Age > 1-19 Age > 1…" at bounding box center [308, 207] width 355 height 22
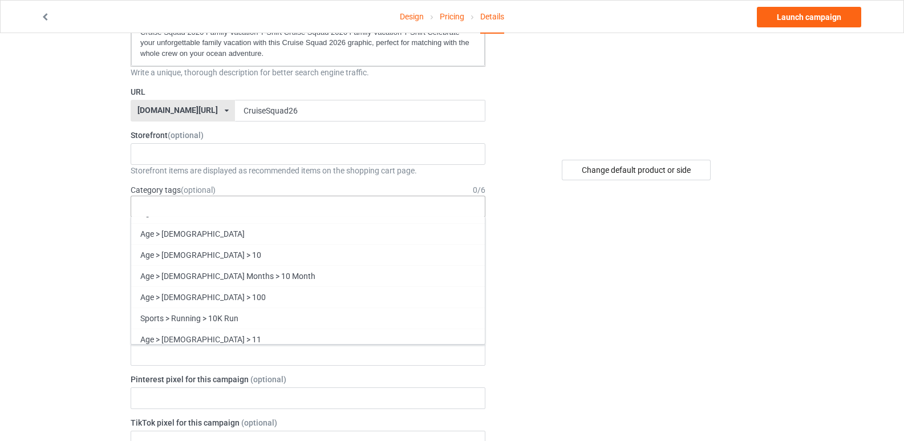
paste input "Vacation"
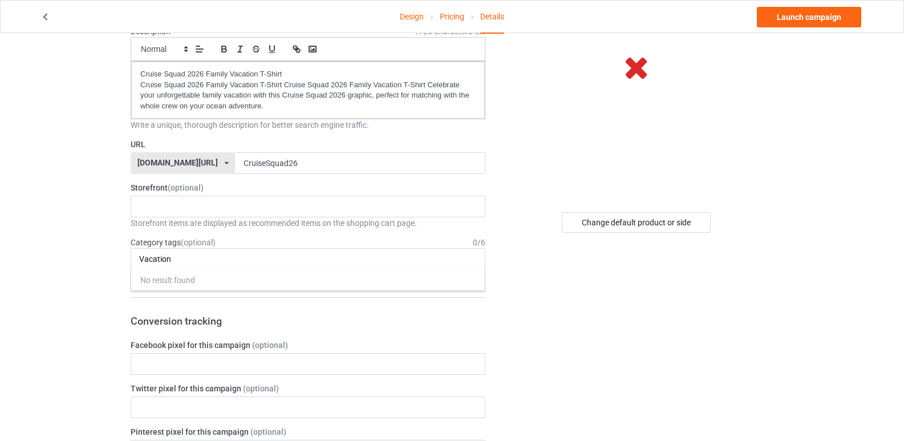
scroll to position [0, 0]
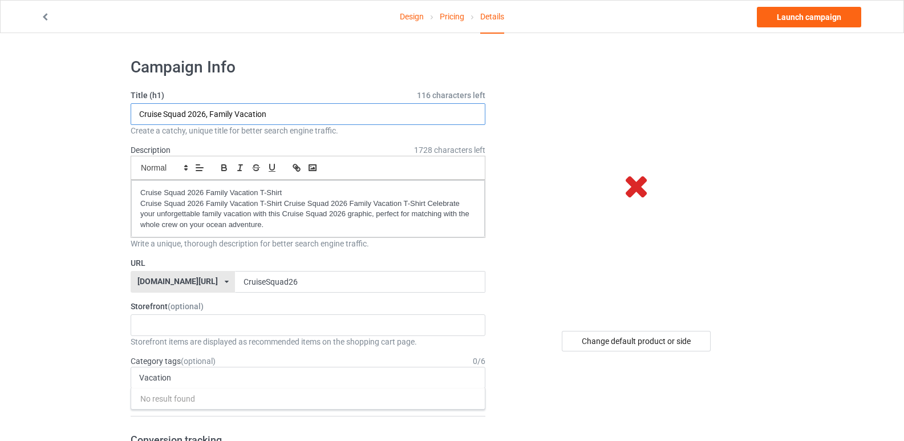
click at [220, 115] on input "Cruise Squad 2026, Family Vacation" at bounding box center [308, 114] width 355 height 22
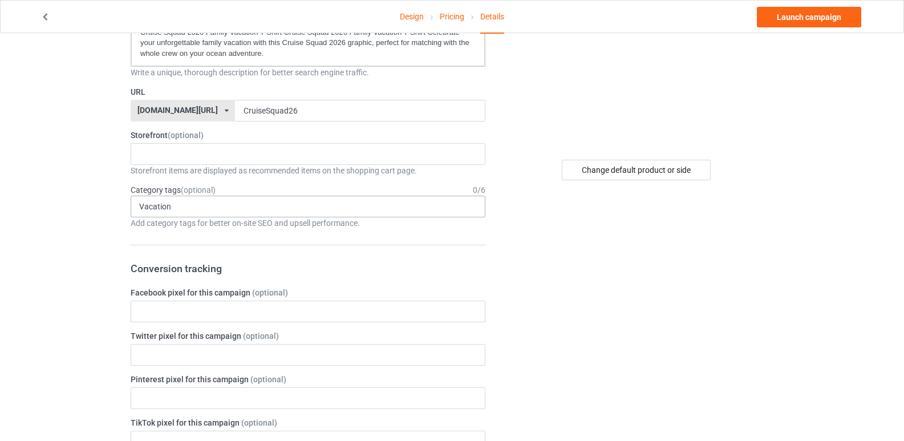
click at [261, 204] on div "Vacation No result found 1 1 Month 1-12 Months 1-19 10 10 Month 100 10K Run 11 …" at bounding box center [308, 207] width 355 height 22
drag, startPoint x: 261, startPoint y: 204, endPoint x: 0, endPoint y: 217, distance: 261.6
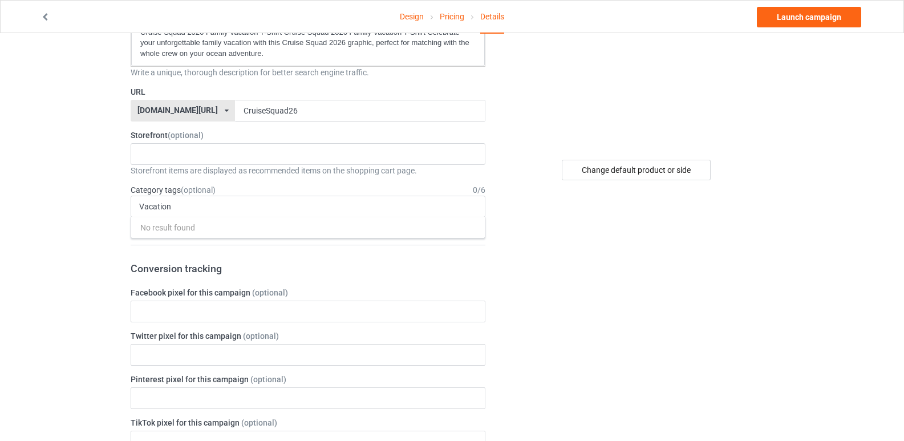
click at [164, 208] on input "Vacation" at bounding box center [162, 207] width 46 height 10
click at [165, 209] on input "Vacation" at bounding box center [162, 207] width 46 height 10
paste input "Family"
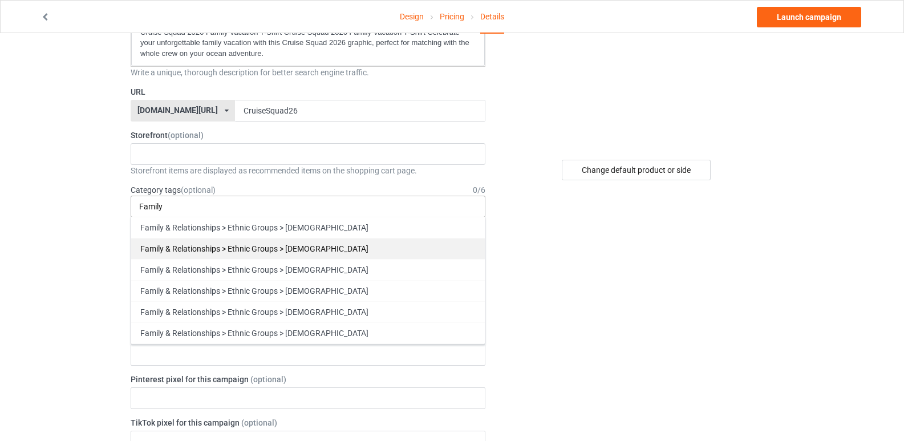
type input "Family"
click at [289, 245] on div "Family & Relationships > Ethnic Groups > African American" at bounding box center [308, 248] width 354 height 21
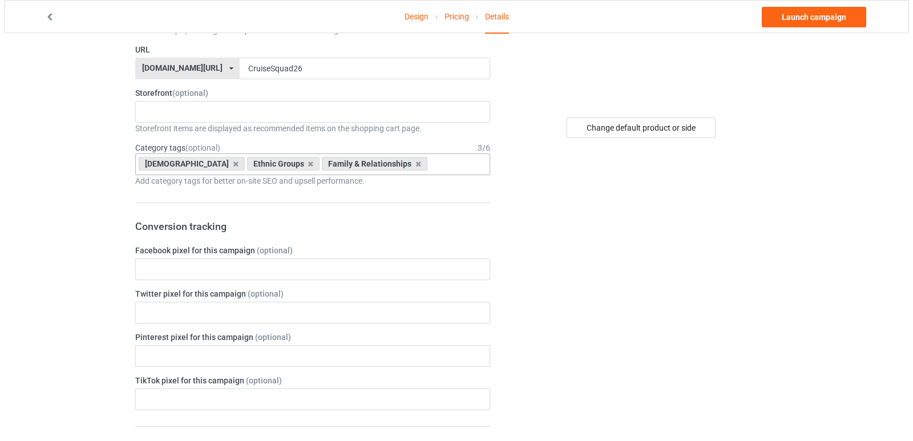
scroll to position [0, 0]
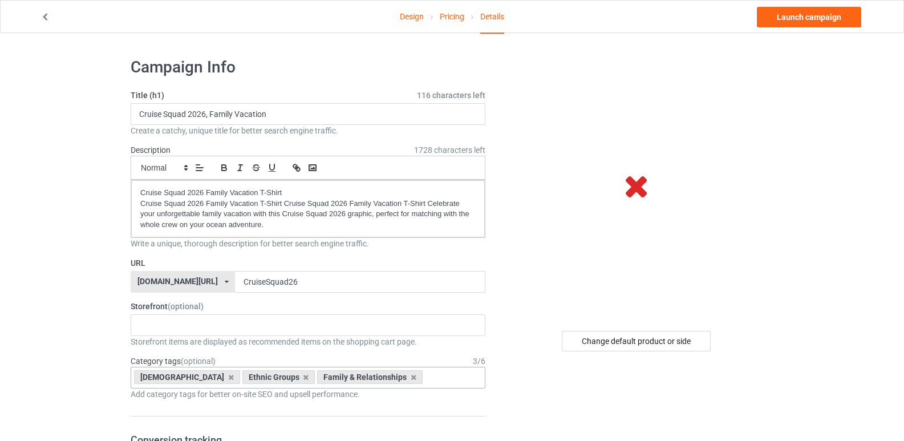
click at [797, 30] on div "Design Pricing Details Launch campaign" at bounding box center [452, 17] width 839 height 32
click at [799, 18] on link "Launch campaign" at bounding box center [809, 17] width 104 height 21
